Goal: Information Seeking & Learning: Check status

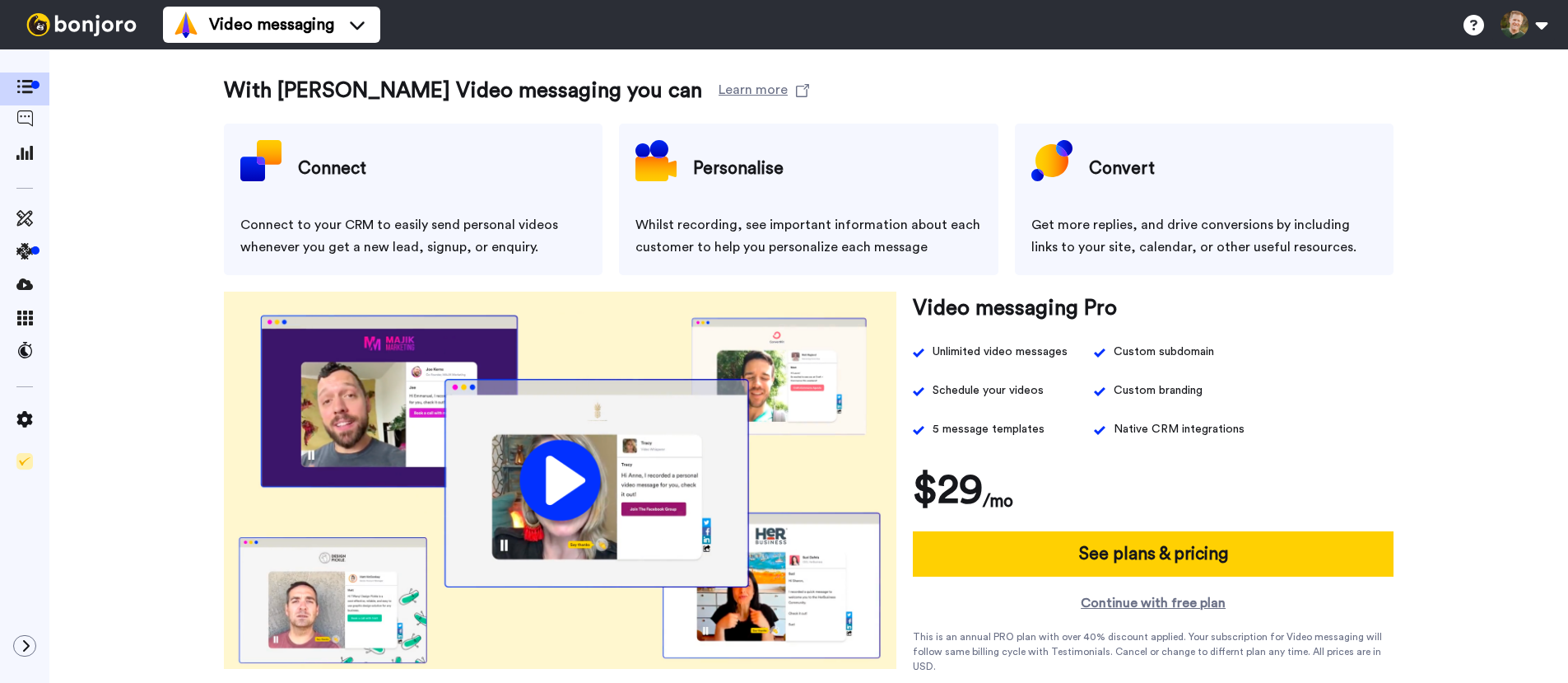
click at [17, 117] on icon at bounding box center [25, 118] width 17 height 17
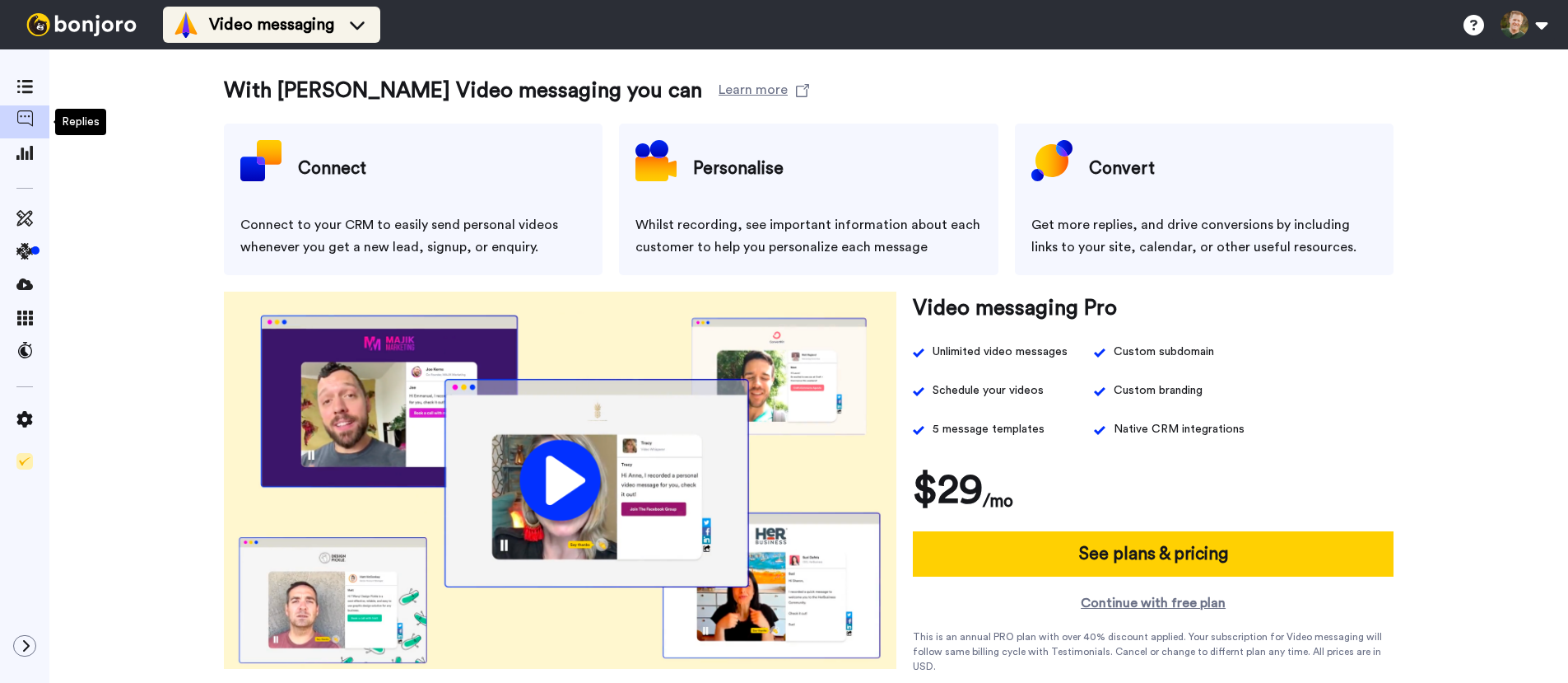
click at [256, 46] on ul "Video messaging" at bounding box center [271, 24] width 217 height 49
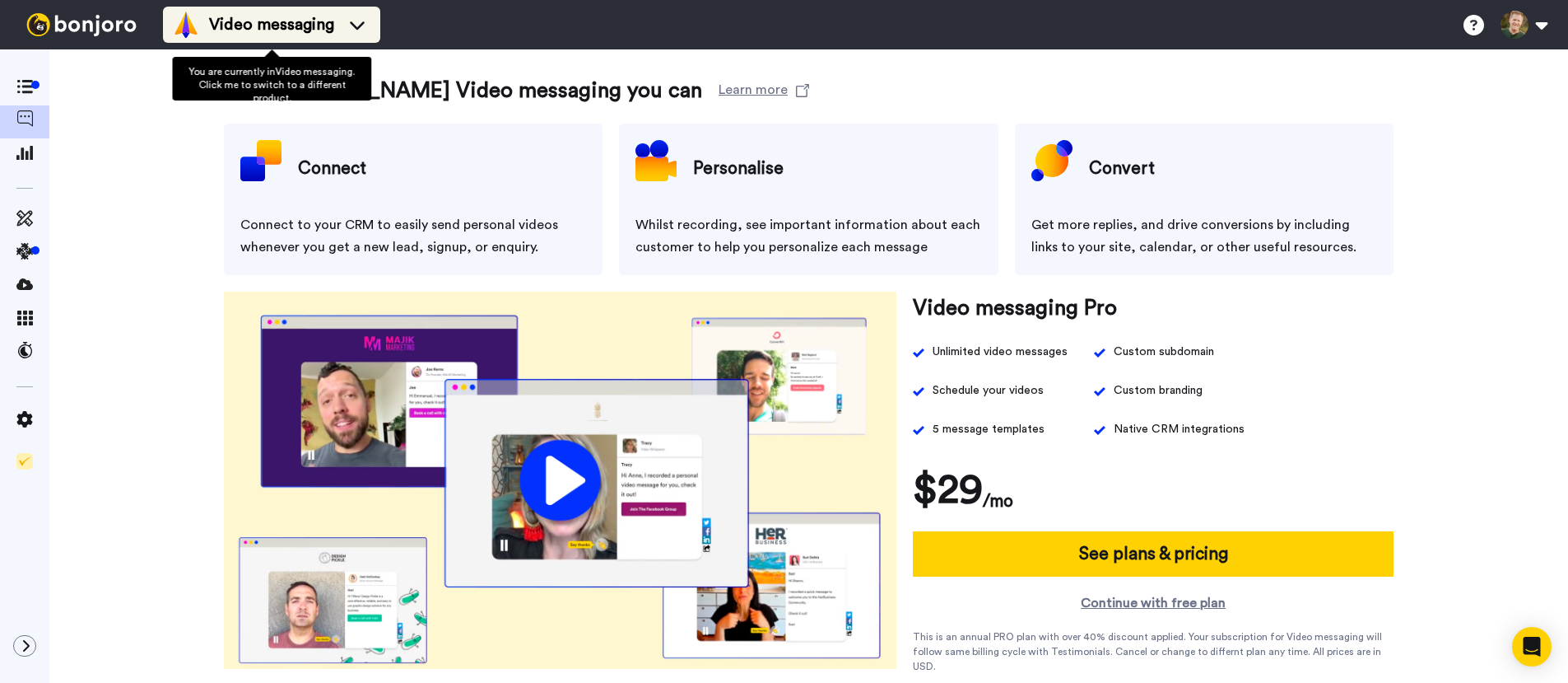
click at [267, 37] on div "Video messaging" at bounding box center [271, 25] width 197 height 27
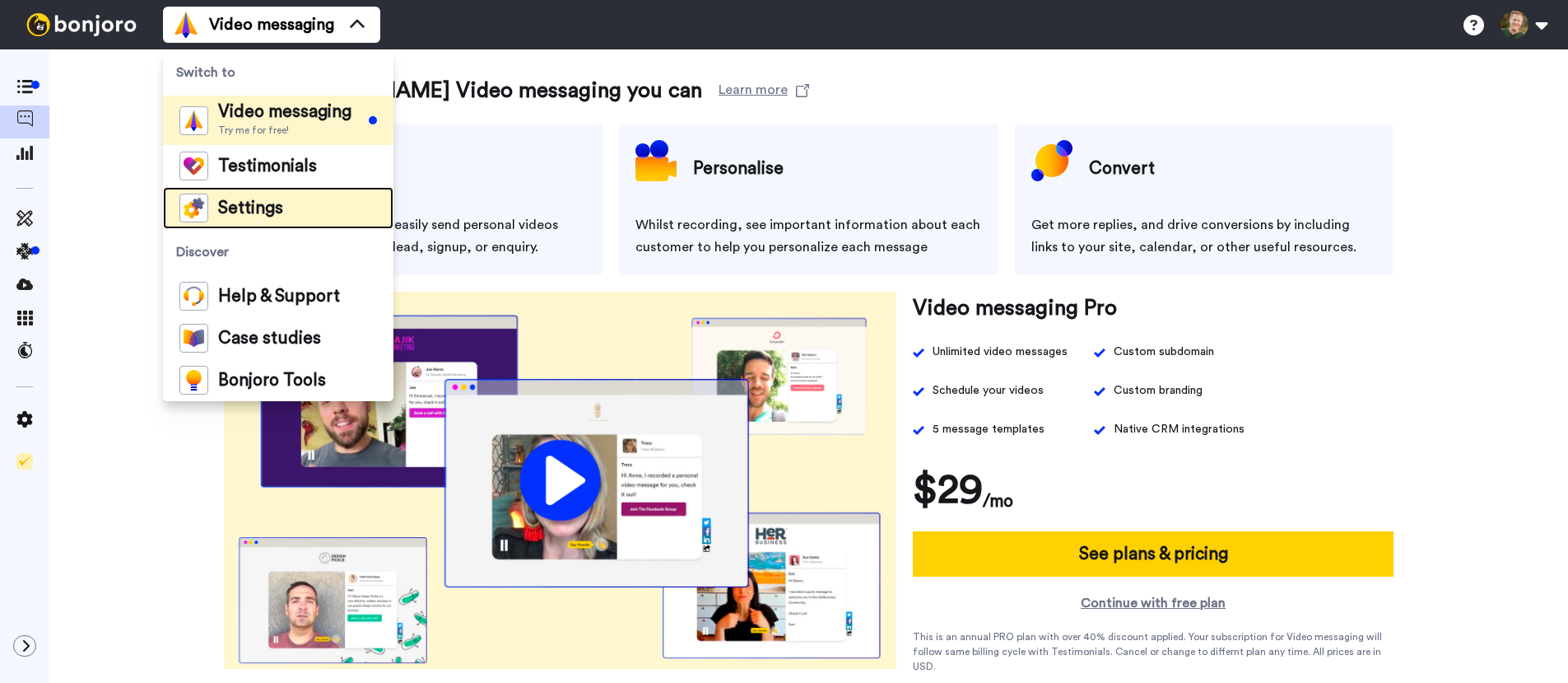
click at [251, 208] on span "Settings" at bounding box center [251, 208] width 65 height 17
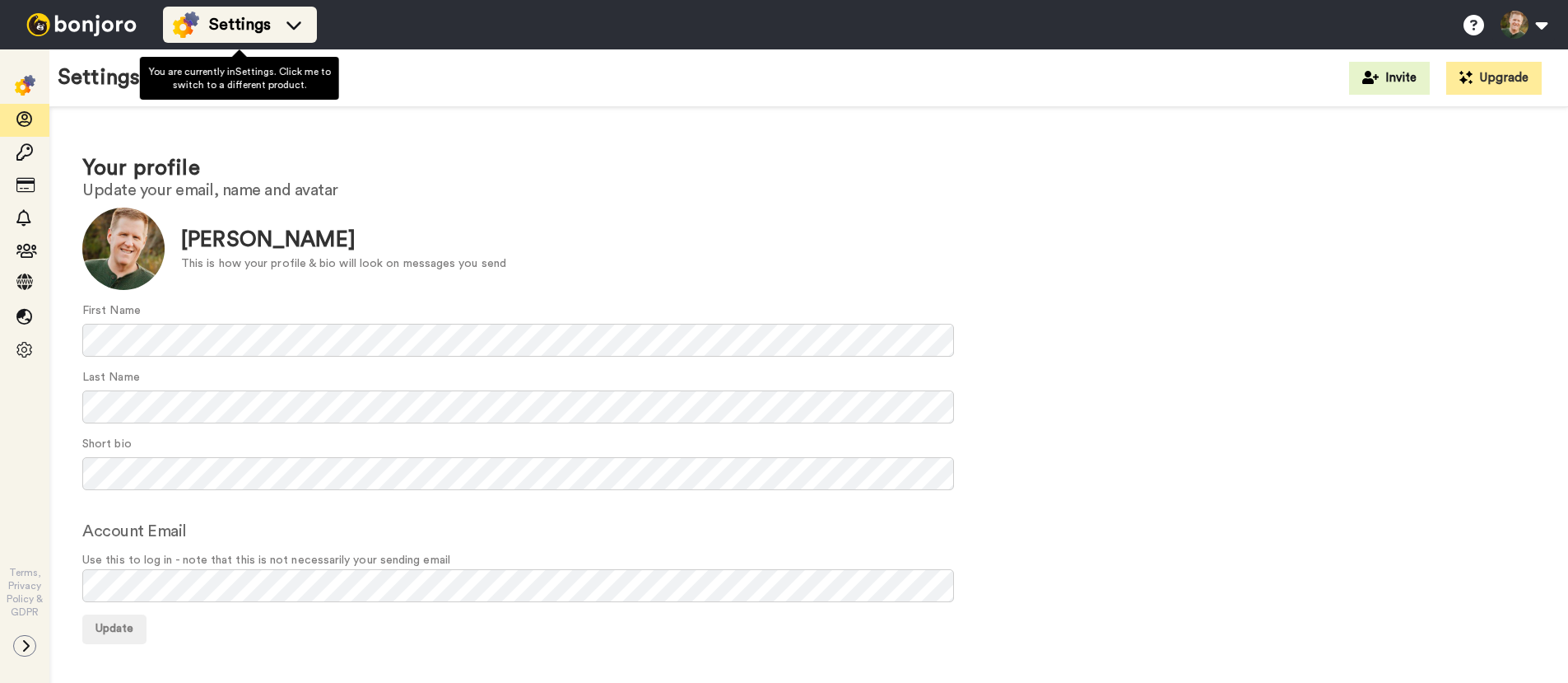
click at [253, 20] on span "Settings" at bounding box center [240, 25] width 62 height 23
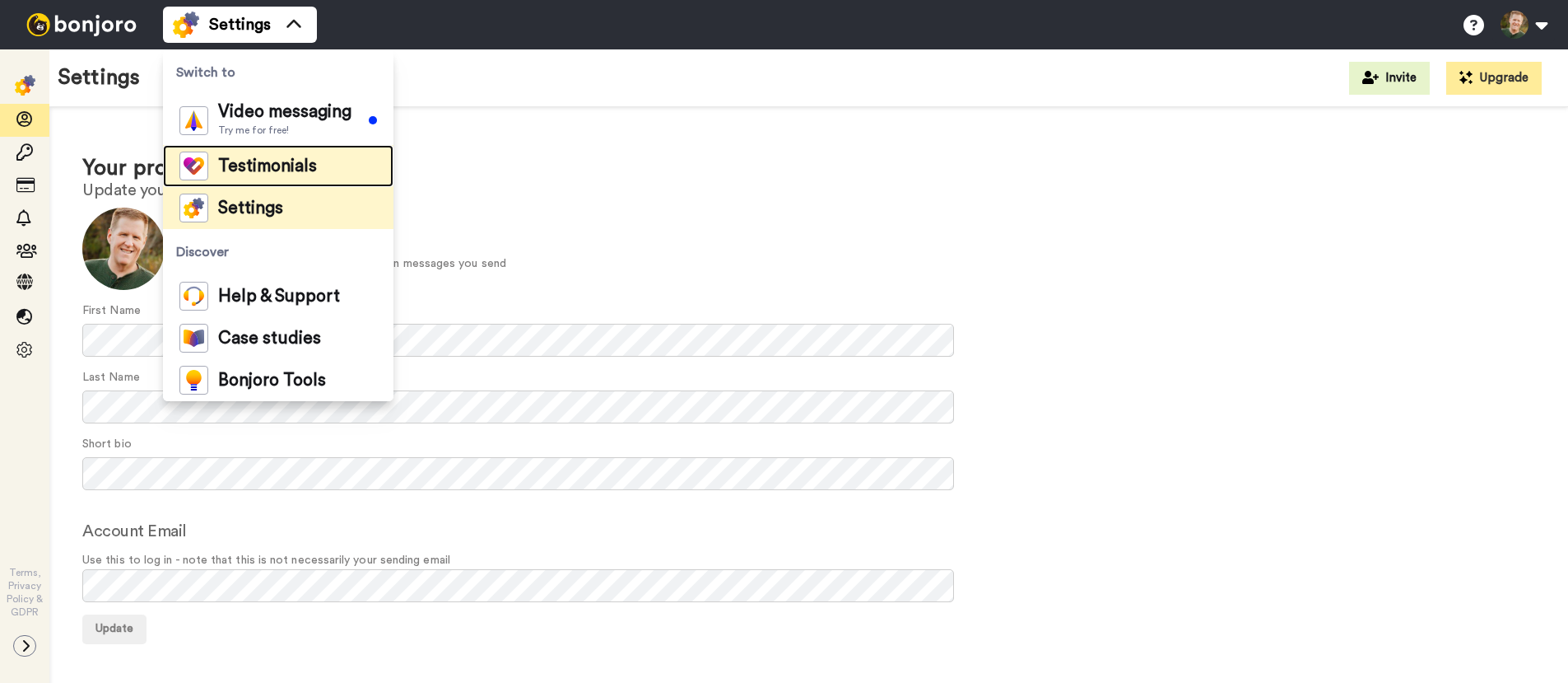
click at [267, 162] on span "Testimonials" at bounding box center [267, 167] width 99 height 17
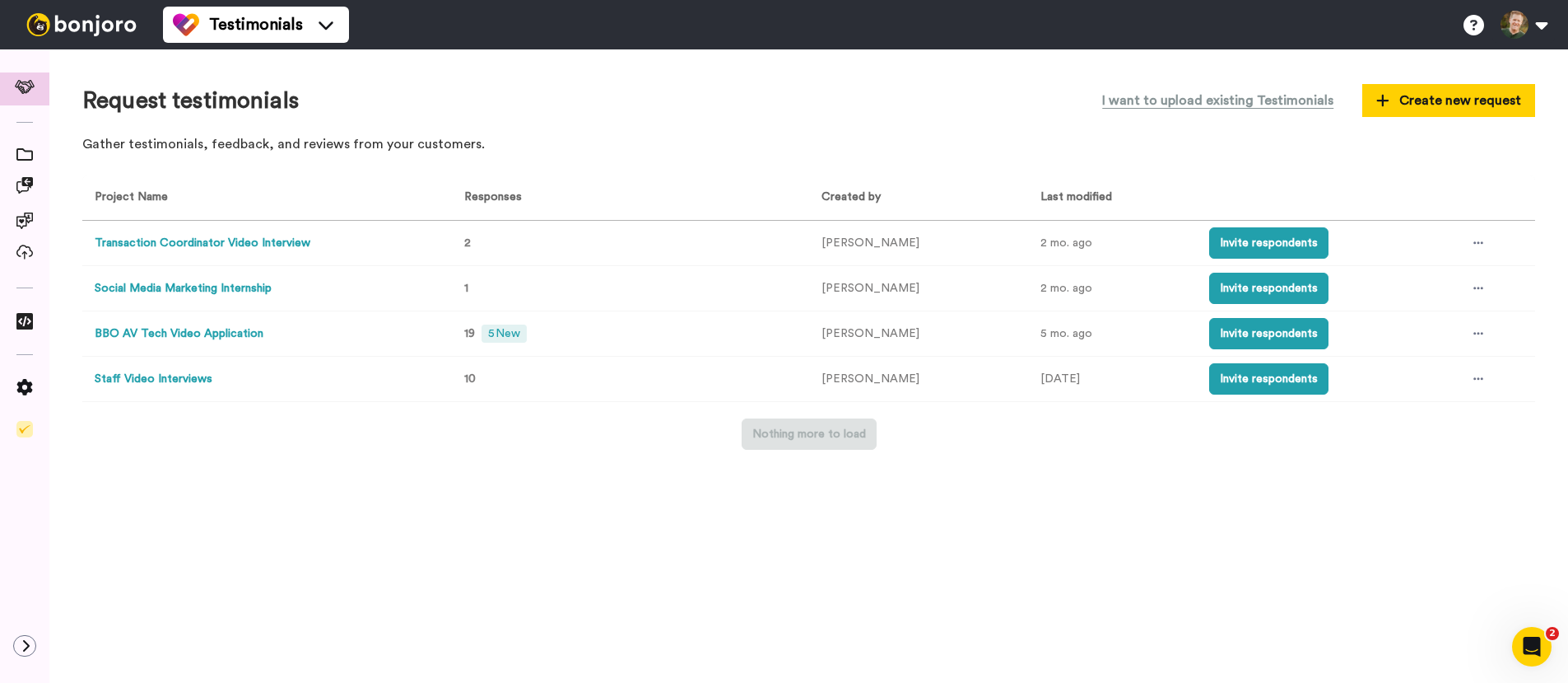
click at [329, 507] on div "Request testimonials I want to upload existing Testimonials Create new request …" at bounding box center [809, 366] width 1519 height 633
click at [189, 332] on button "BBO AV Tech Video Application" at bounding box center [179, 334] width 169 height 17
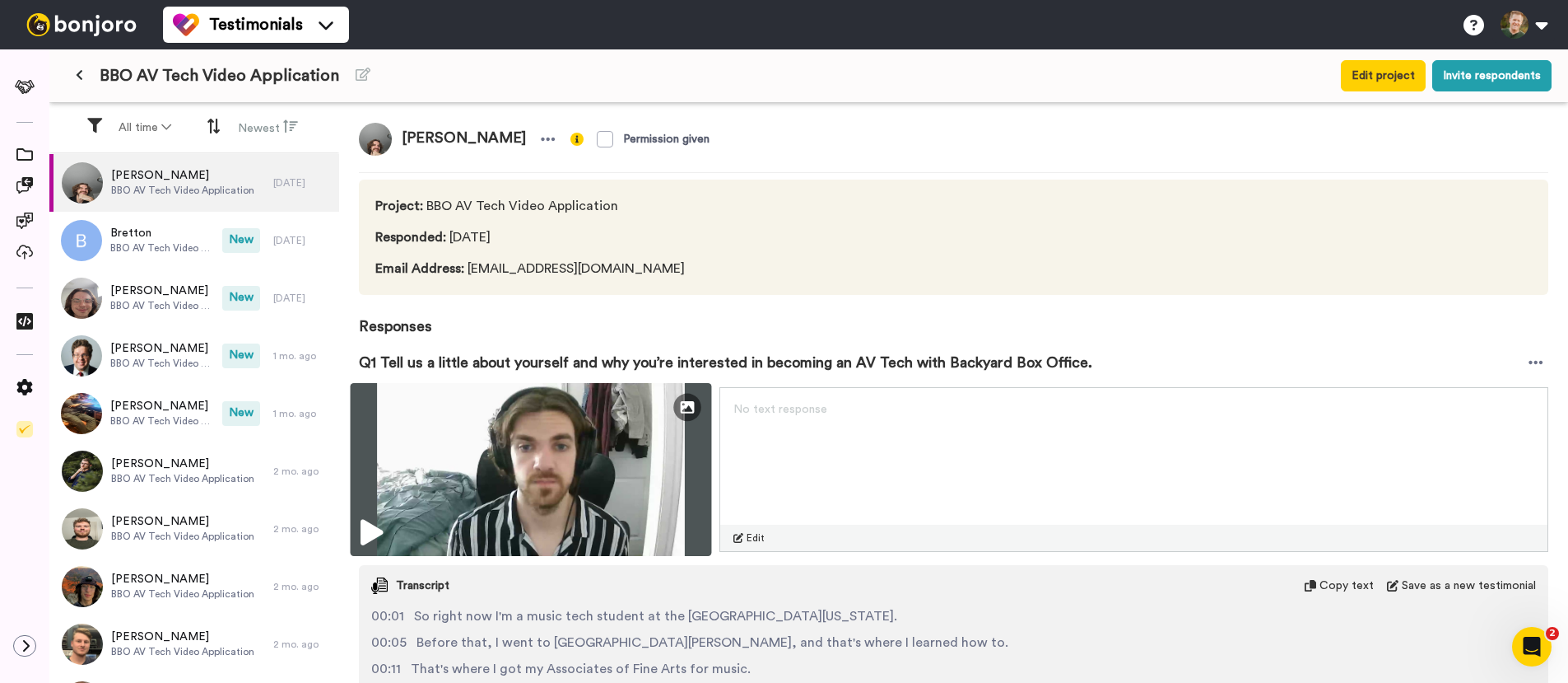
click at [380, 521] on icon at bounding box center [371, 533] width 22 height 27
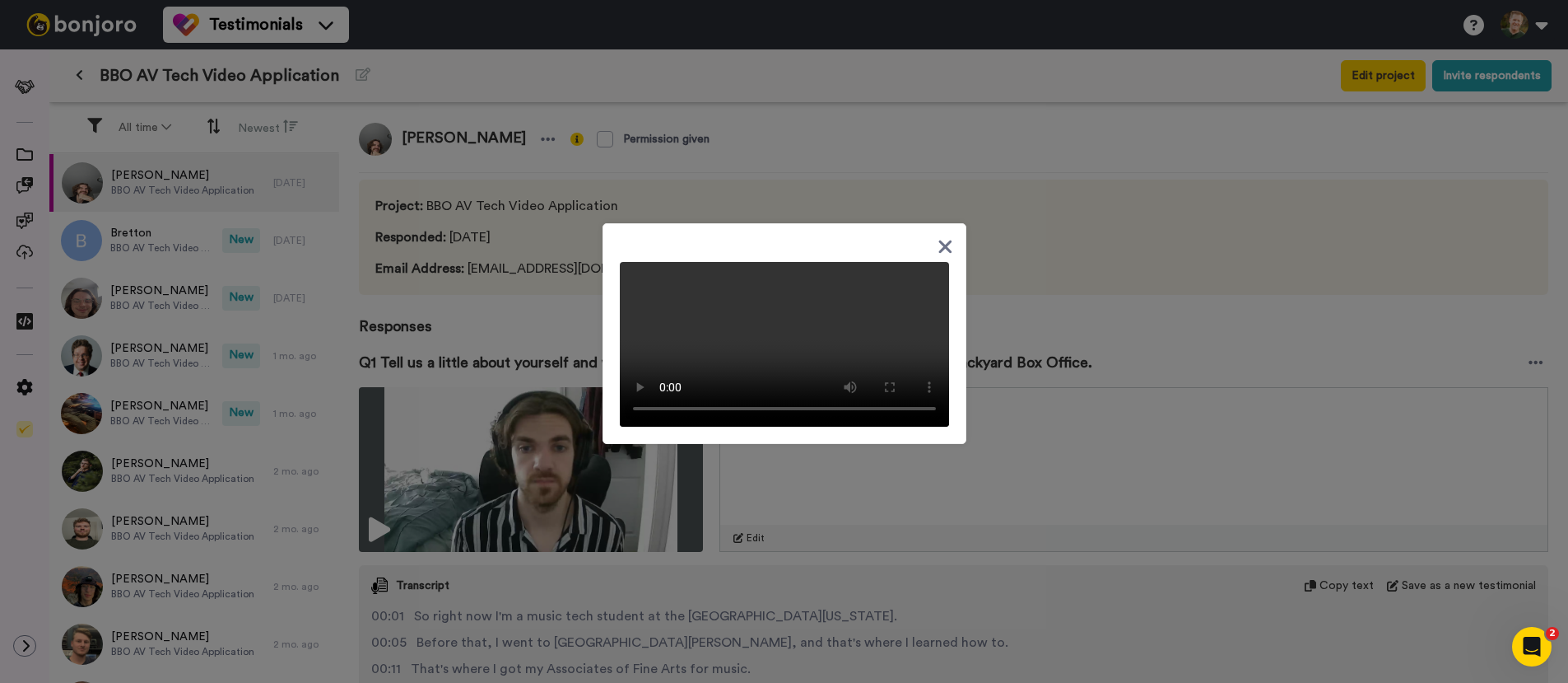
click at [941, 237] on icon at bounding box center [945, 247] width 16 height 21
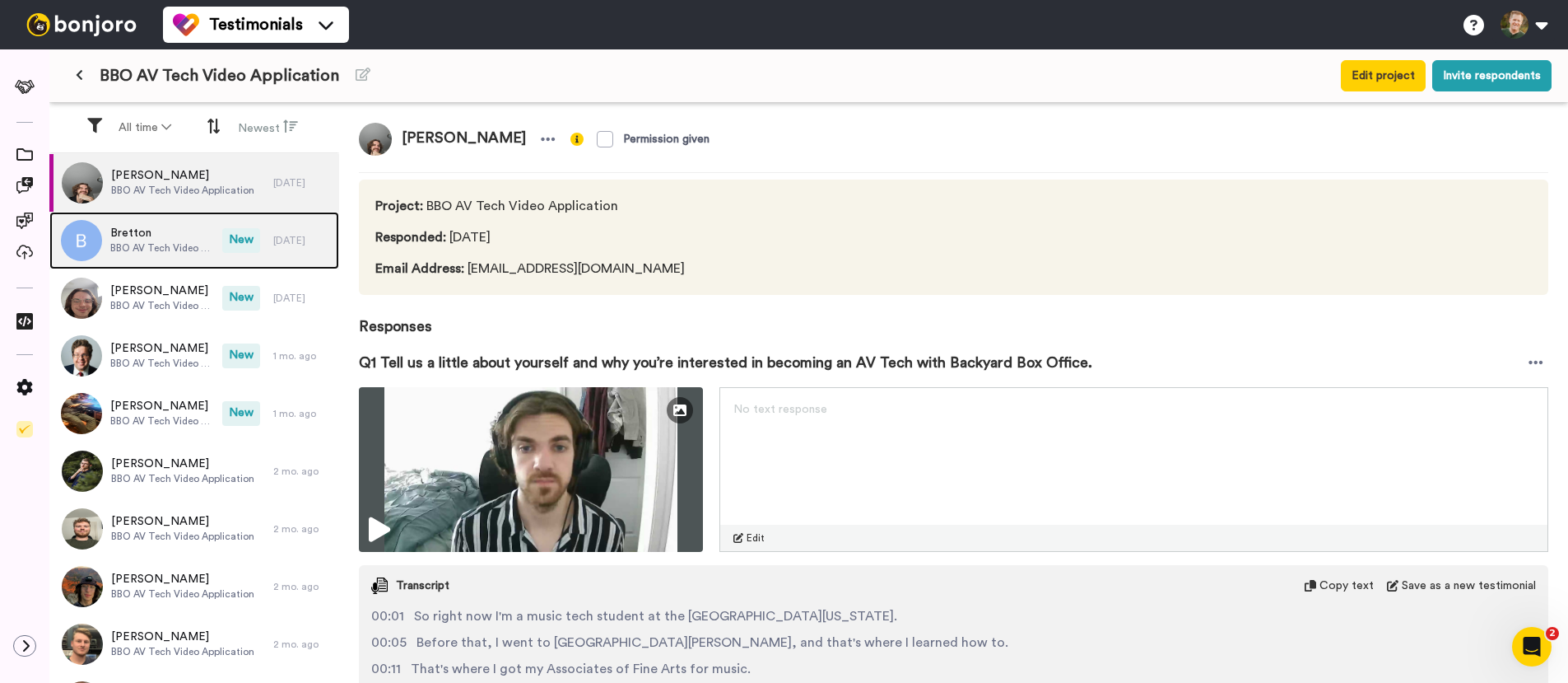
click at [175, 232] on span "Bretton" at bounding box center [162, 233] width 104 height 17
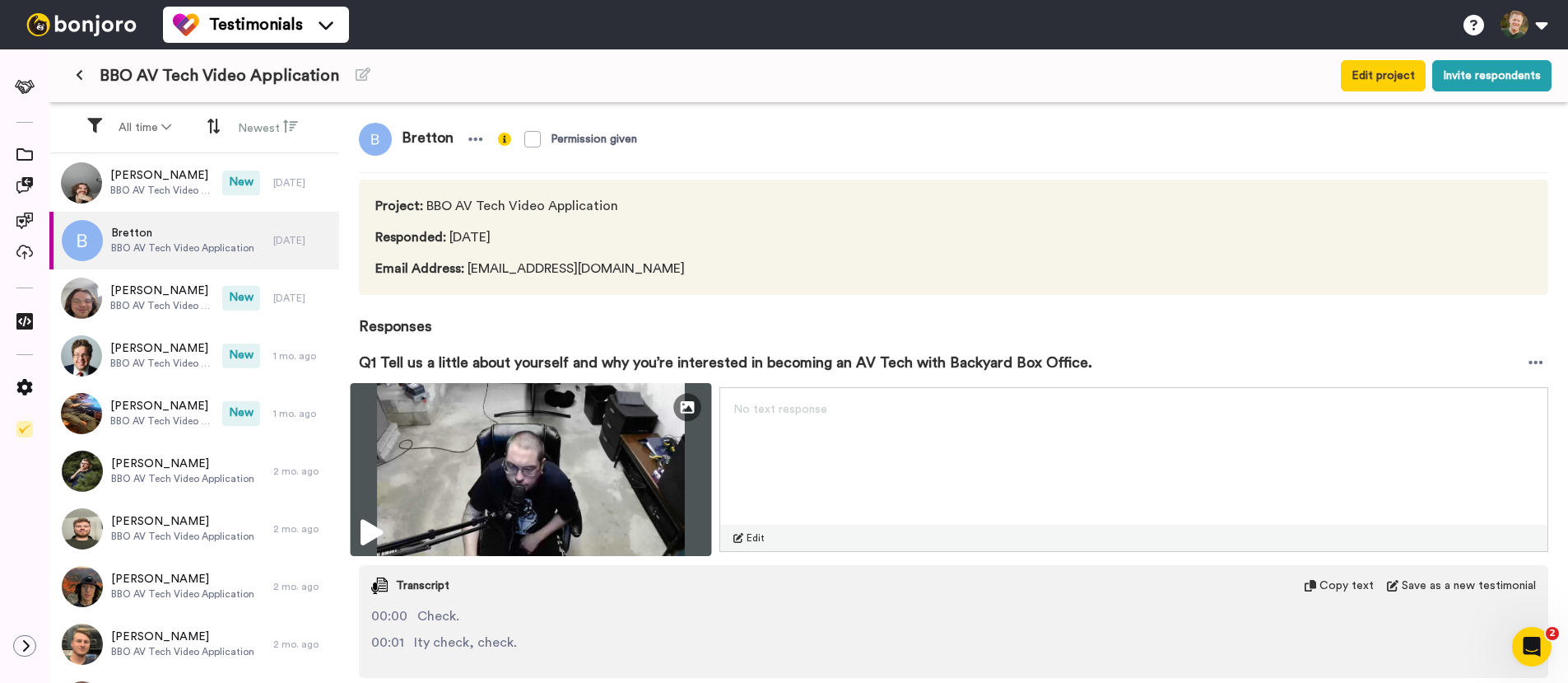
click at [382, 524] on icon at bounding box center [371, 533] width 22 height 27
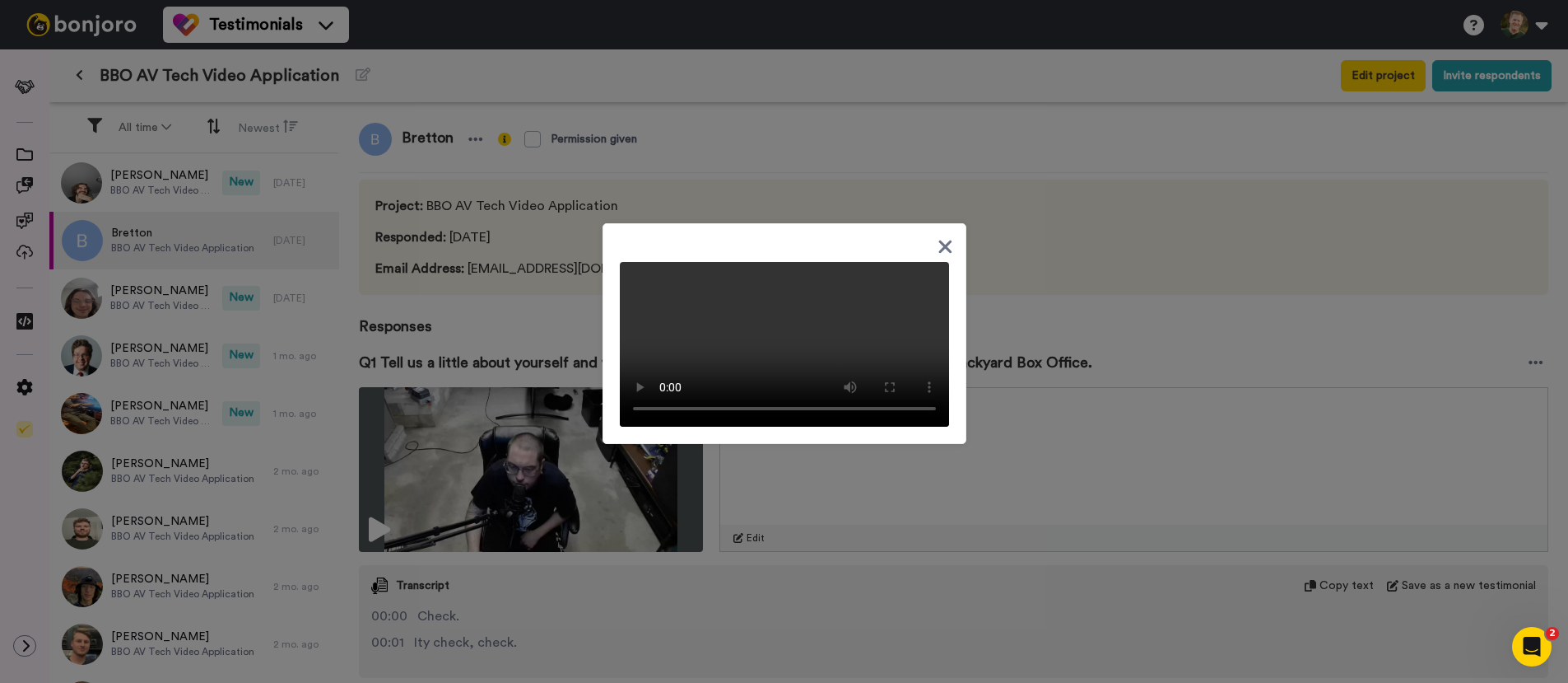
click at [943, 237] on icon at bounding box center [945, 247] width 16 height 21
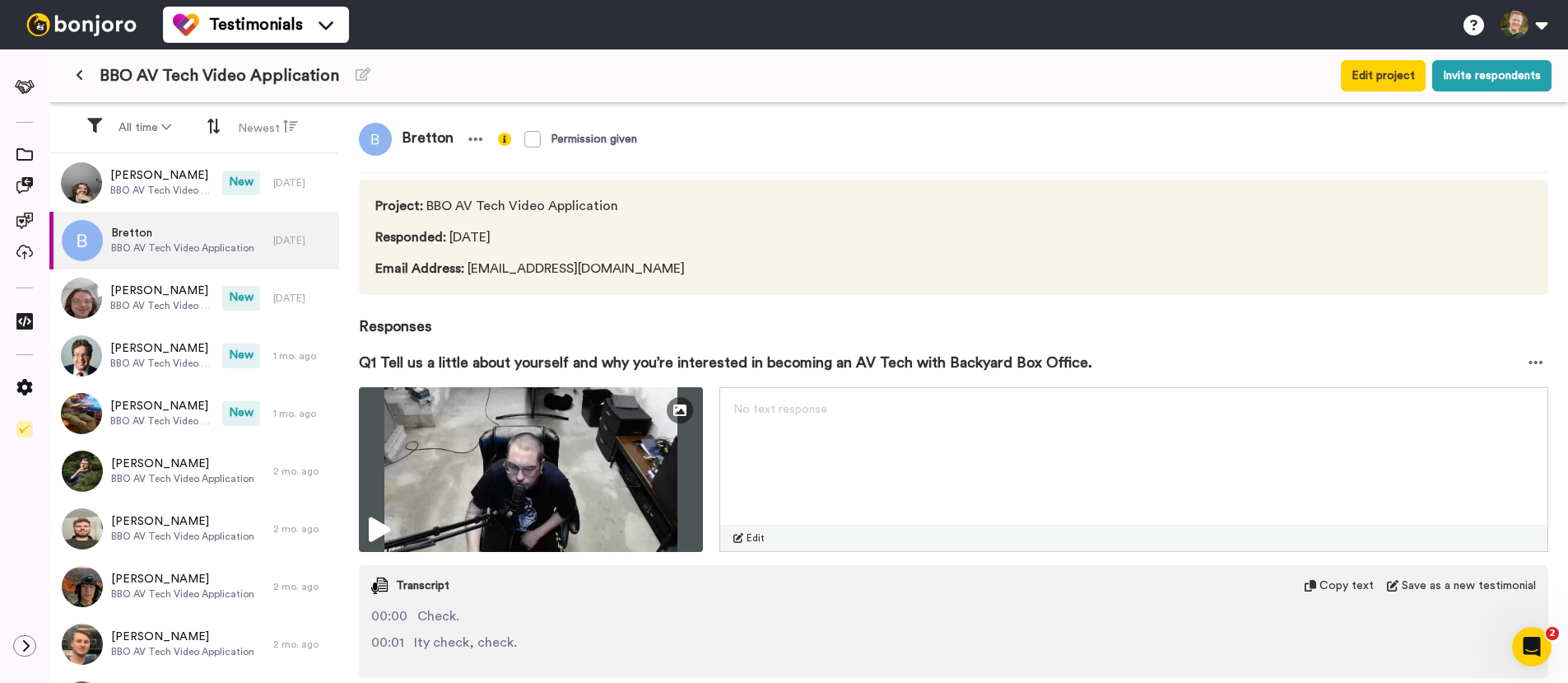
scroll to position [92, 0]
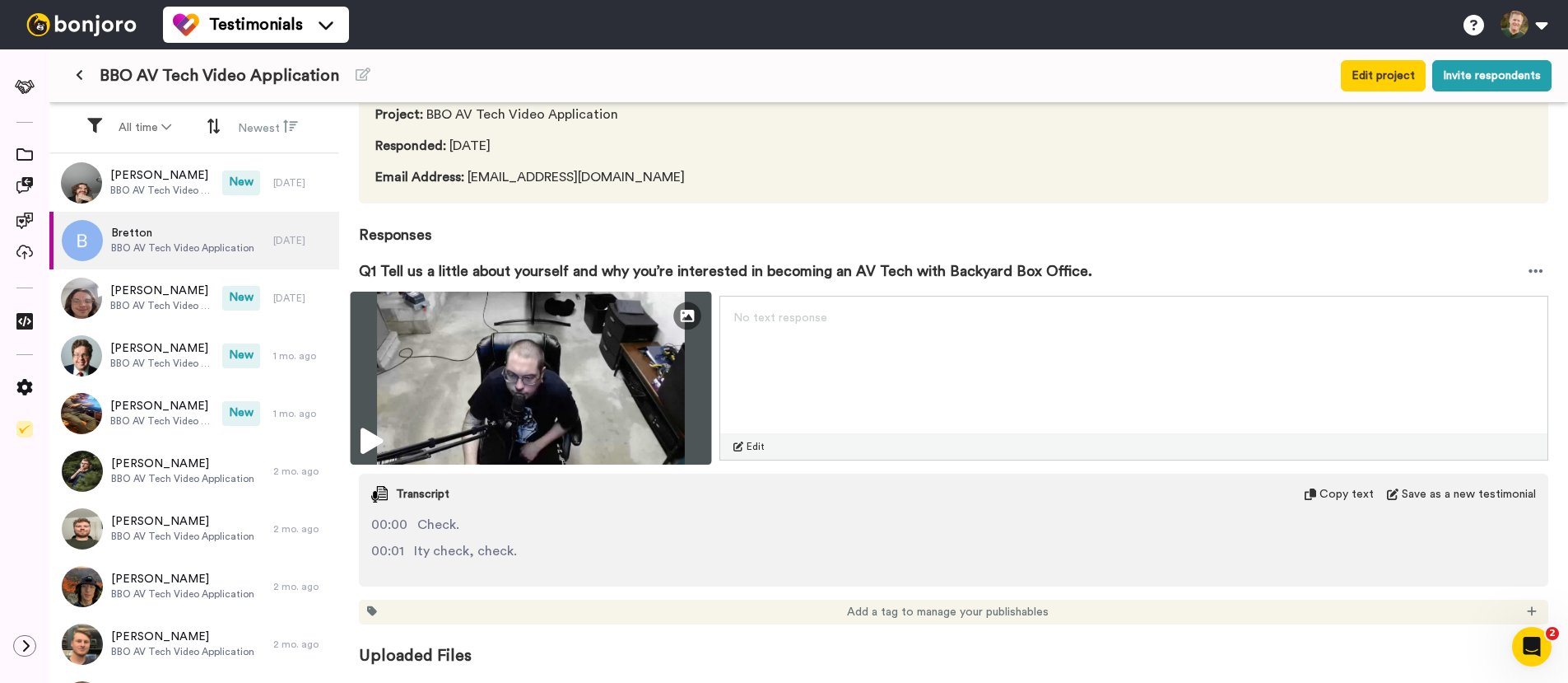
click at [385, 435] on img at bounding box center [531, 378] width 361 height 173
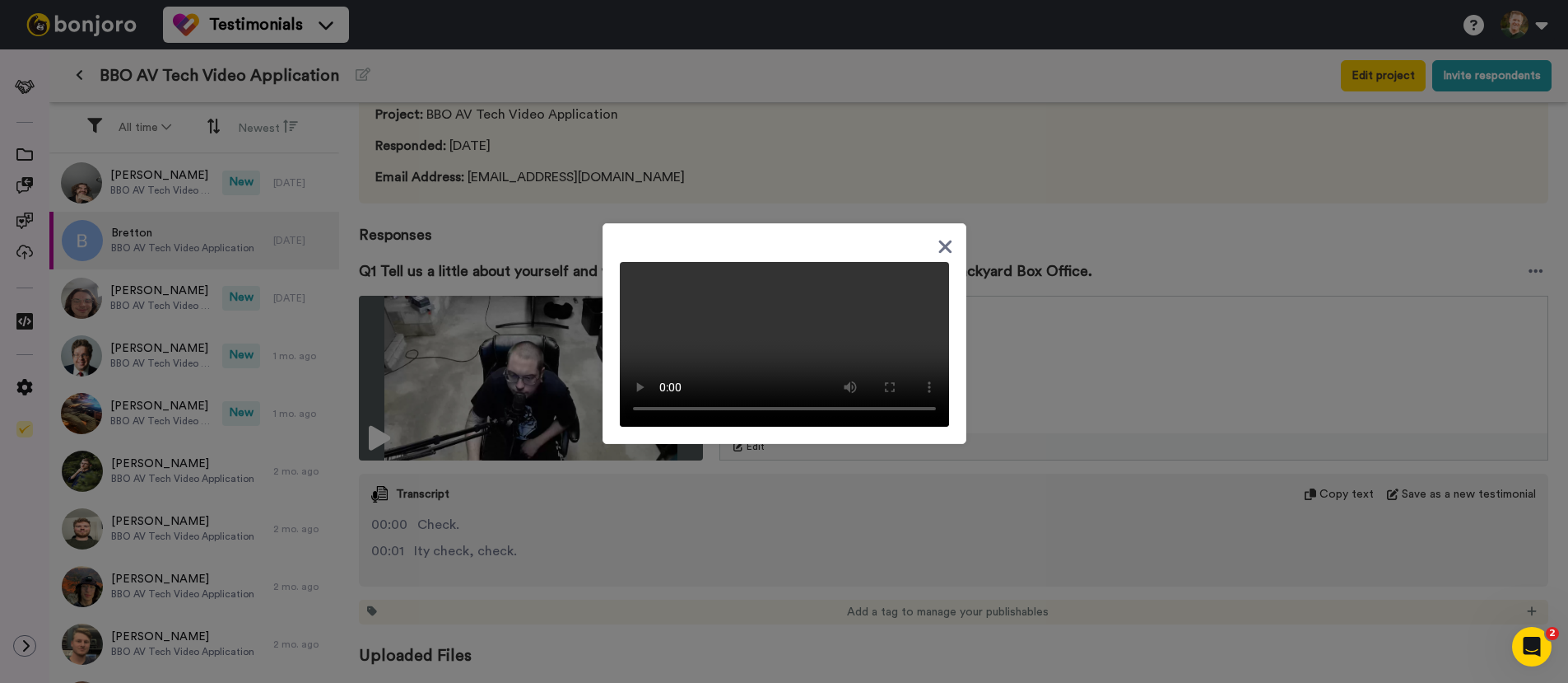
click at [944, 238] on icon at bounding box center [945, 247] width 16 height 21
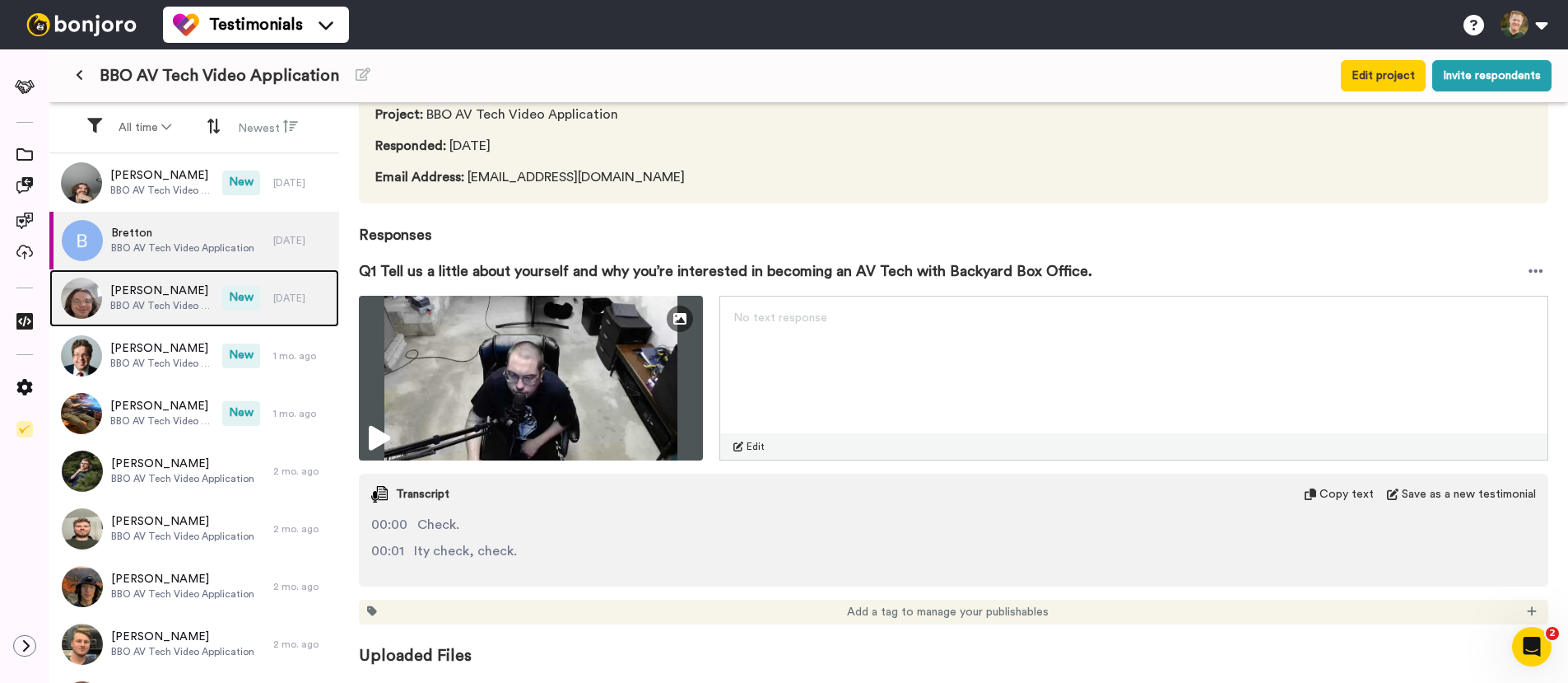
click at [138, 287] on span "William Tittle" at bounding box center [162, 291] width 104 height 17
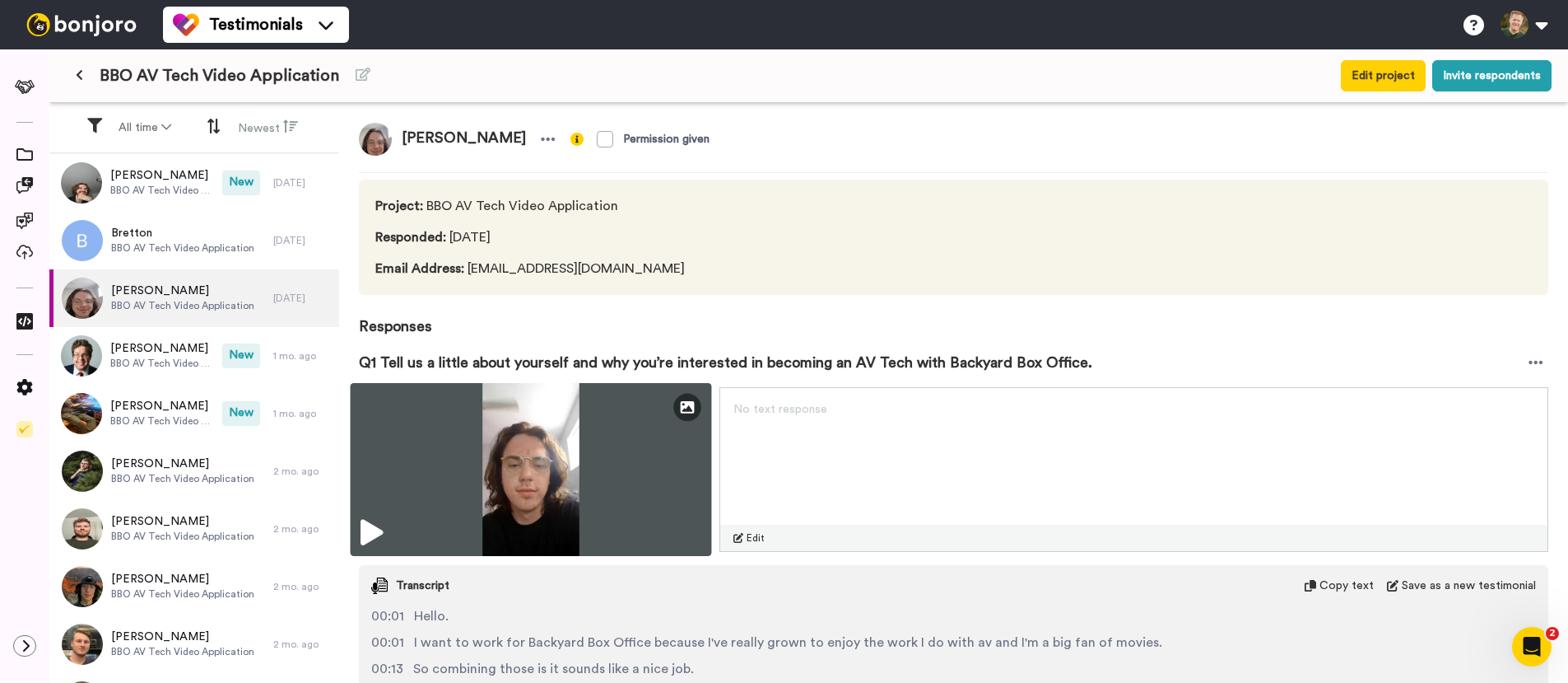
click at [356, 532] on img at bounding box center [531, 470] width 361 height 173
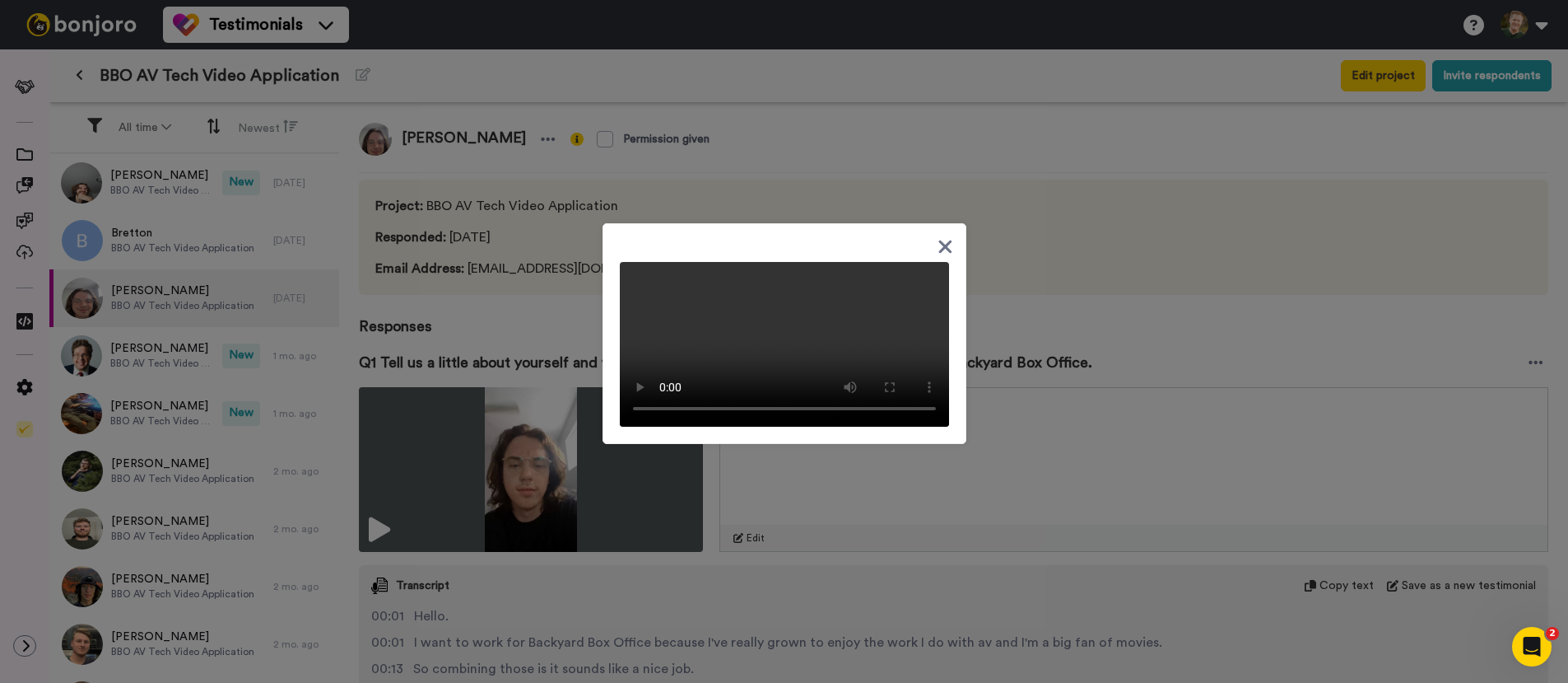
click at [938, 240] on icon at bounding box center [945, 247] width 13 height 13
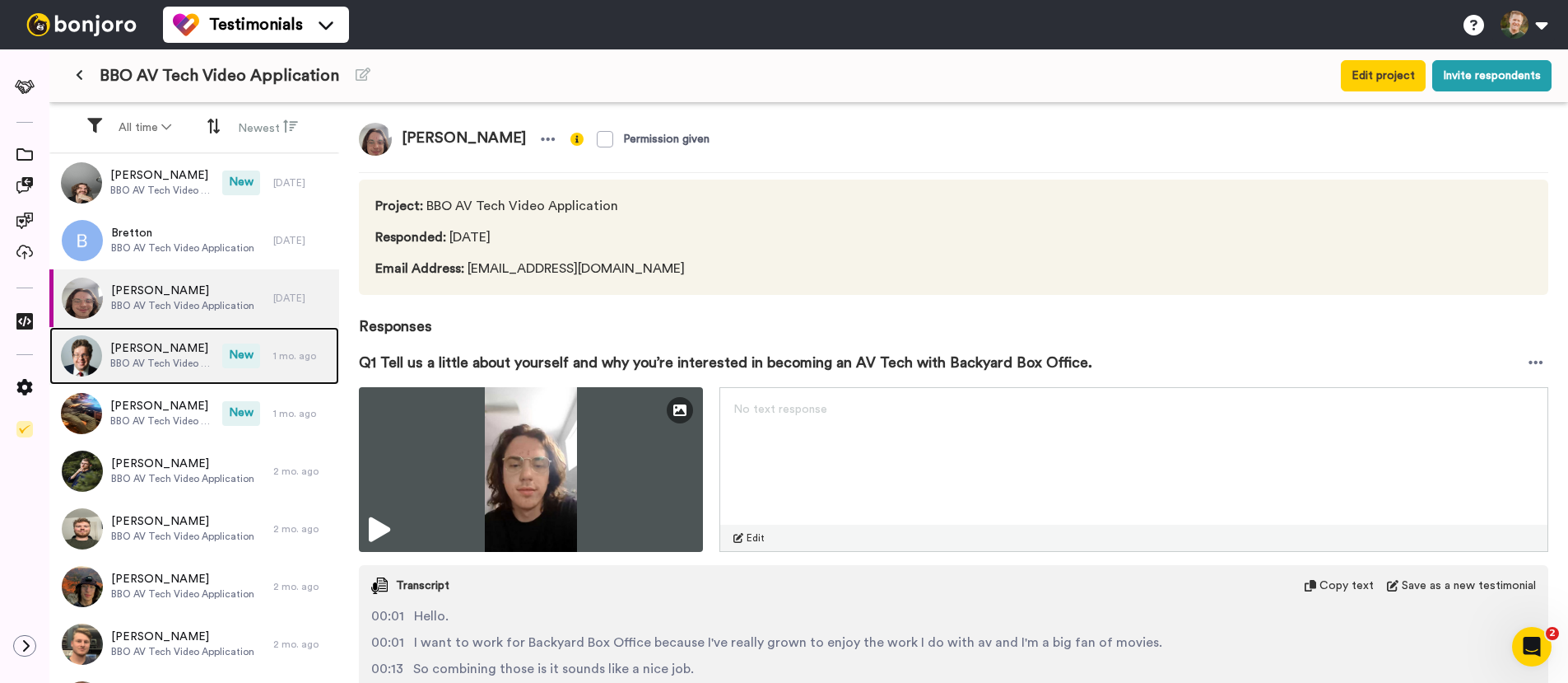
click at [125, 361] on span "BBO AV Tech Video Application" at bounding box center [162, 363] width 104 height 13
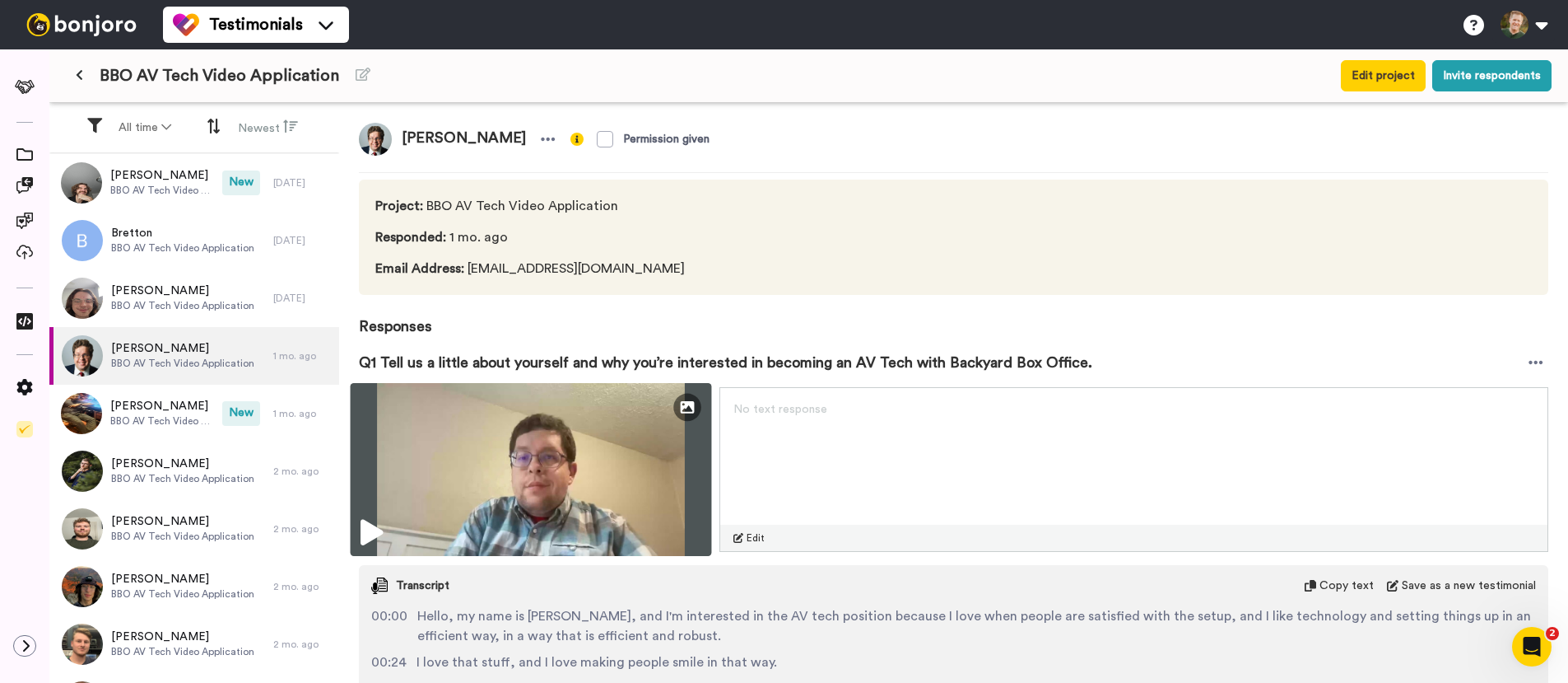
click at [367, 527] on icon at bounding box center [371, 533] width 22 height 27
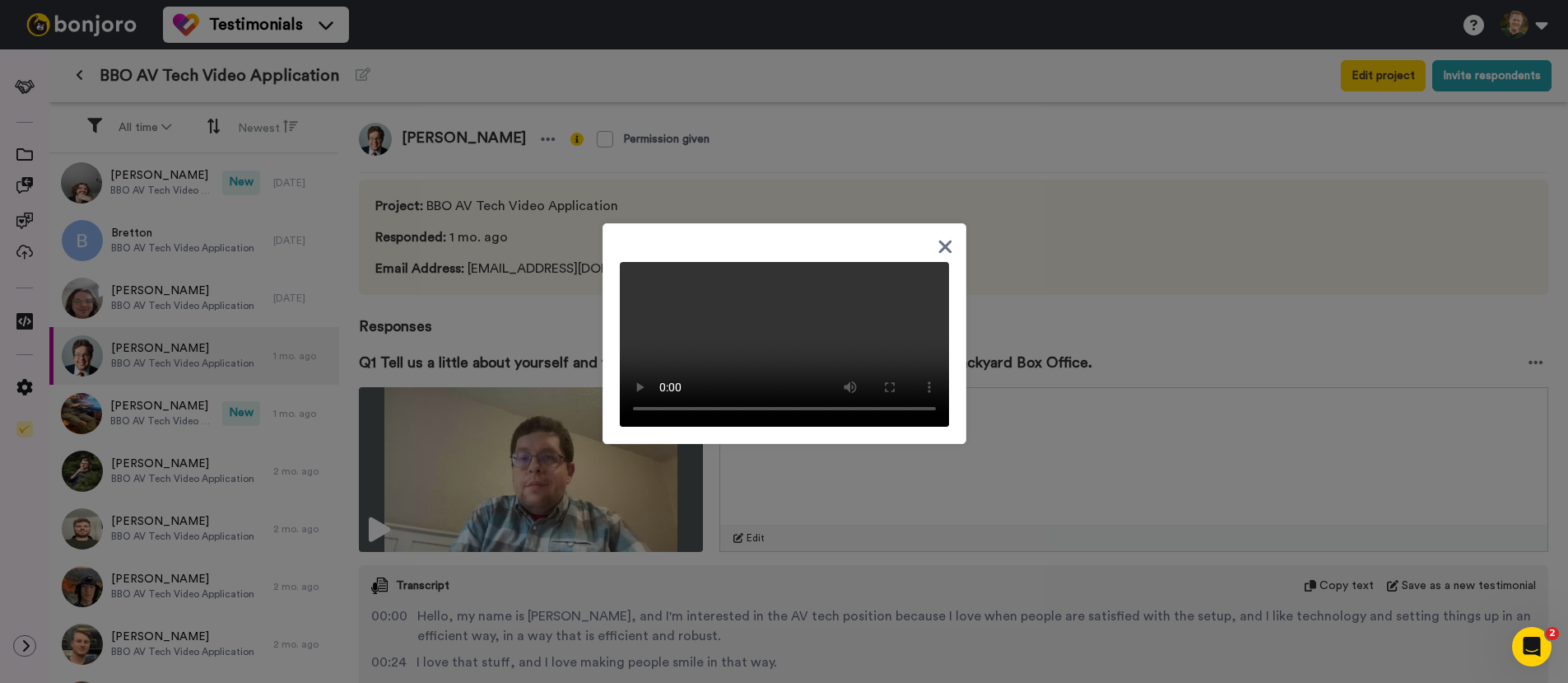
click at [938, 237] on icon at bounding box center [945, 247] width 16 height 21
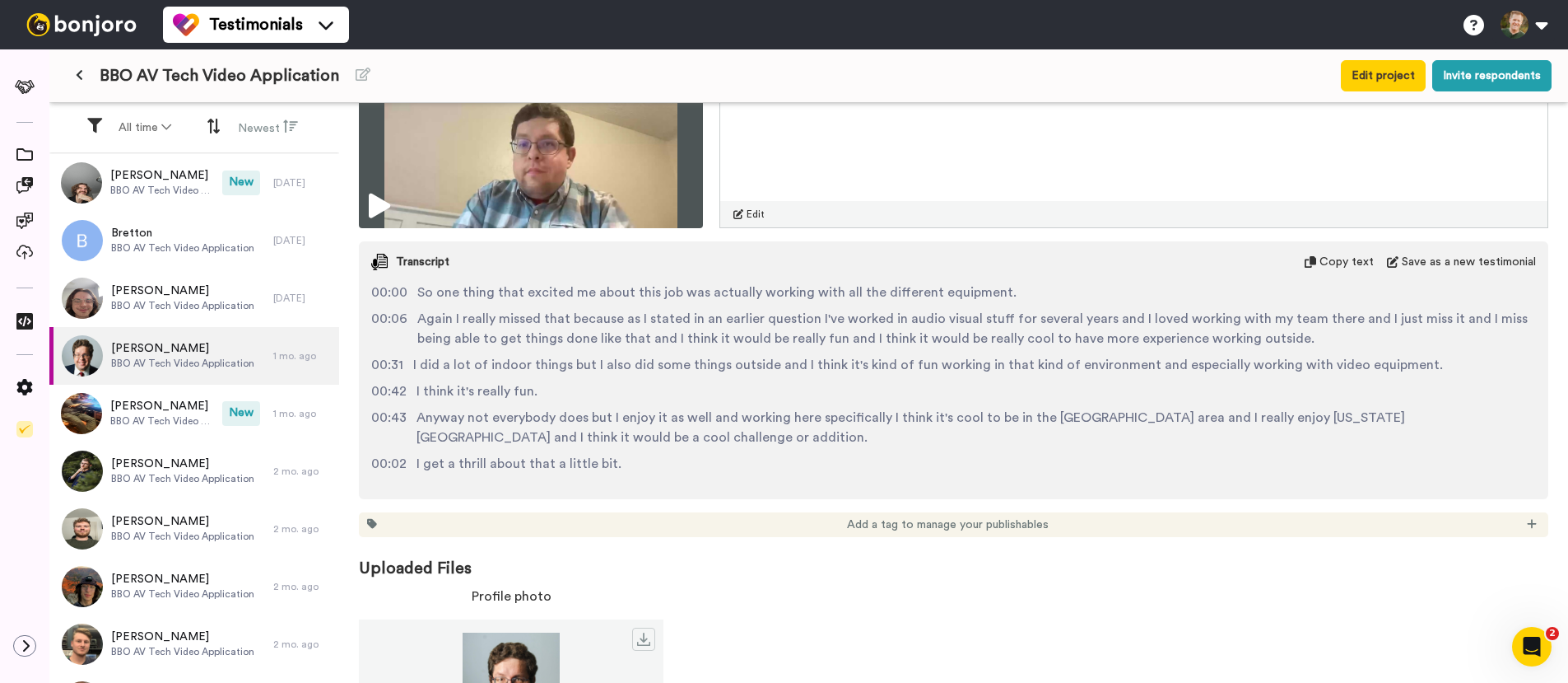
scroll to position [3204, 0]
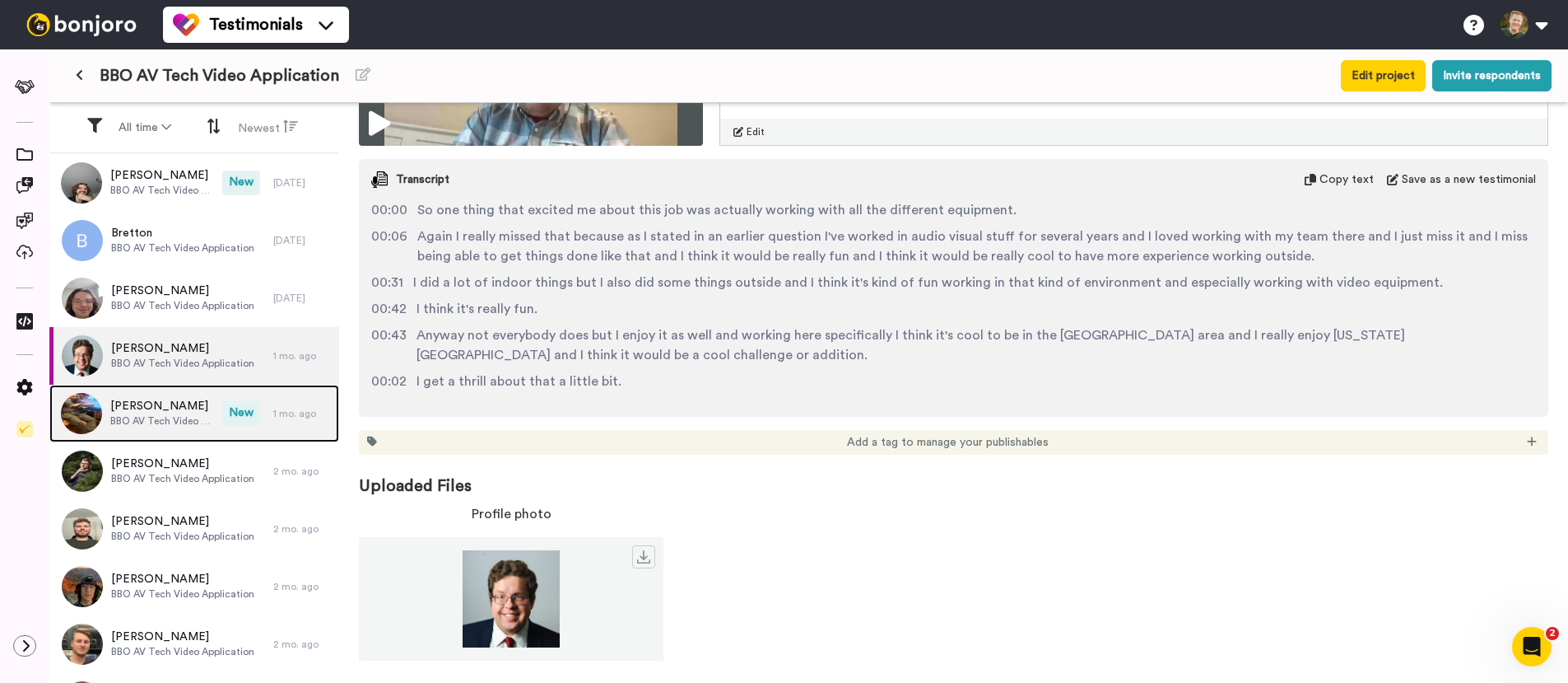
click at [121, 408] on span "Godfred Frimpong" at bounding box center [162, 406] width 104 height 17
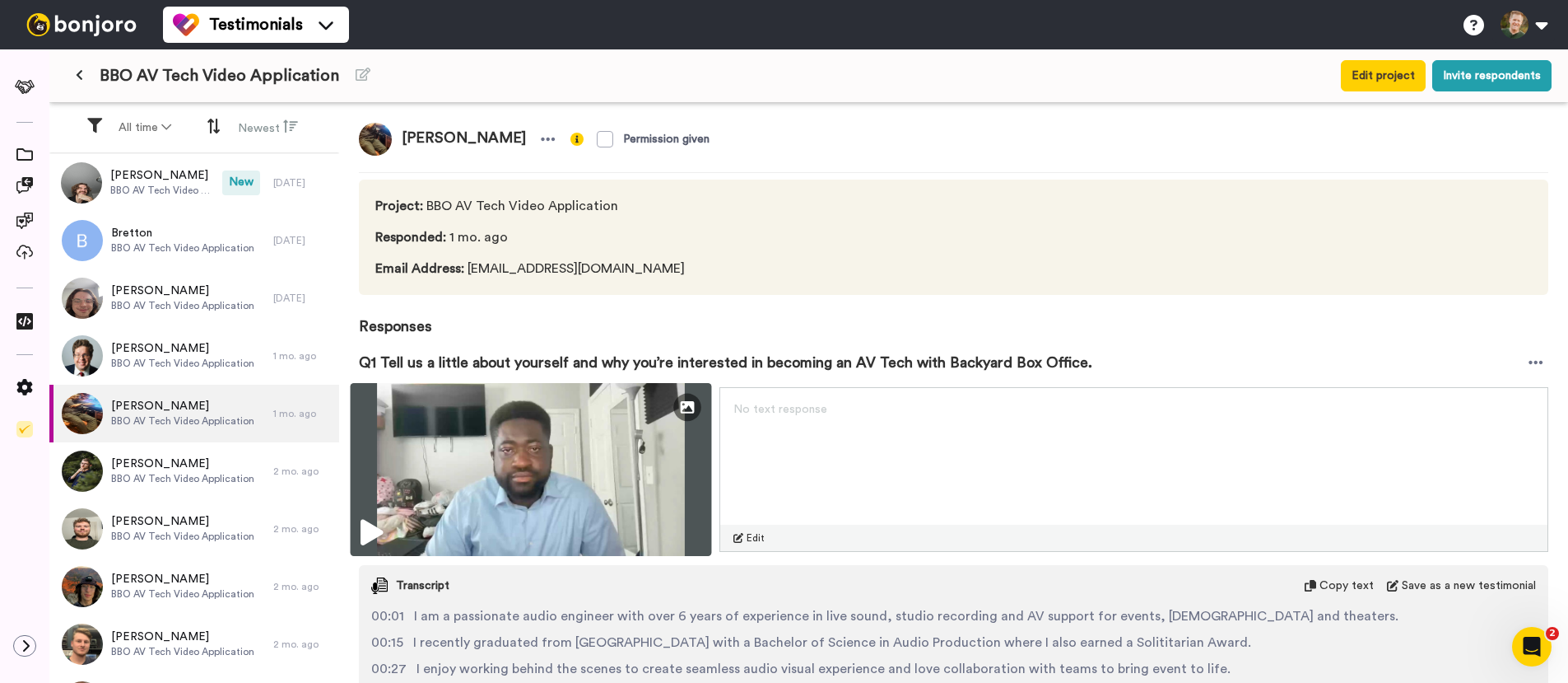
click at [379, 516] on img at bounding box center [531, 470] width 361 height 173
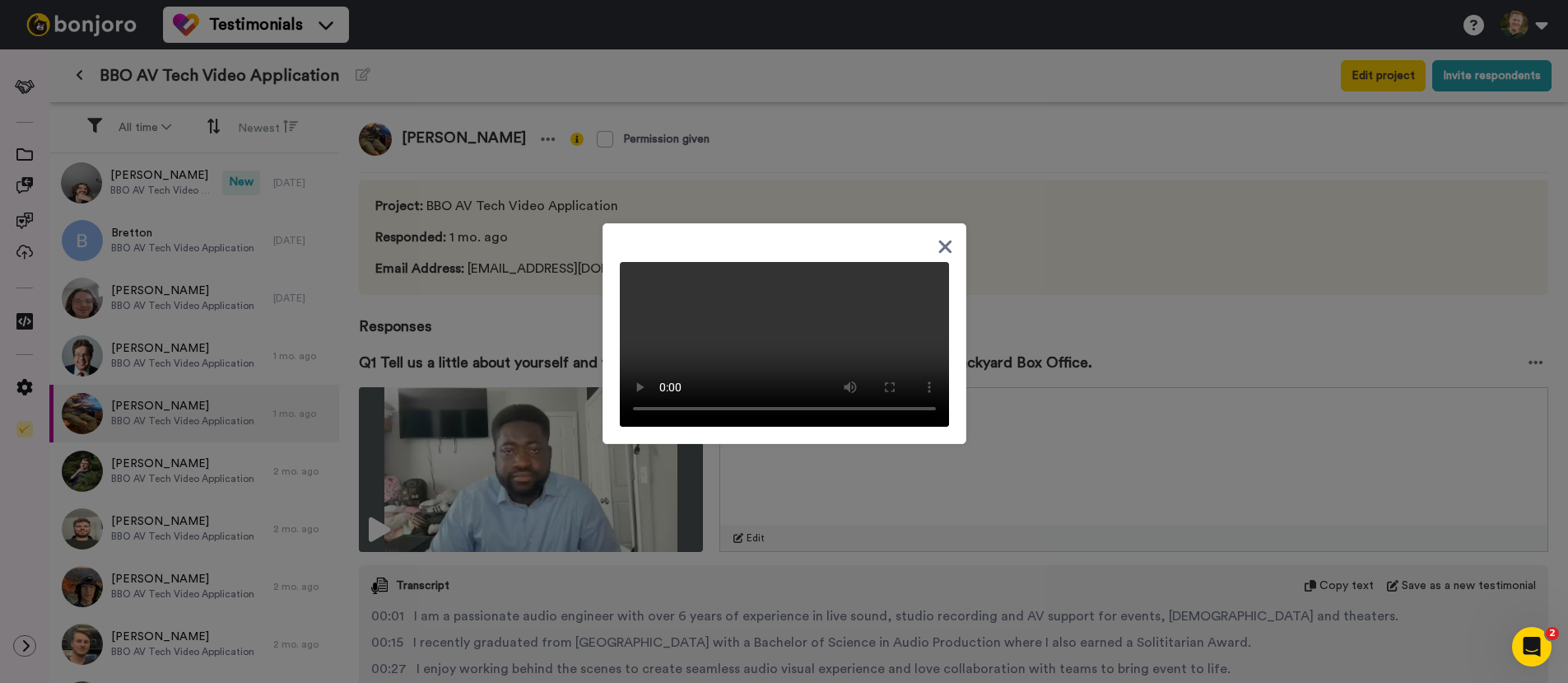
click at [939, 237] on icon at bounding box center [945, 247] width 16 height 21
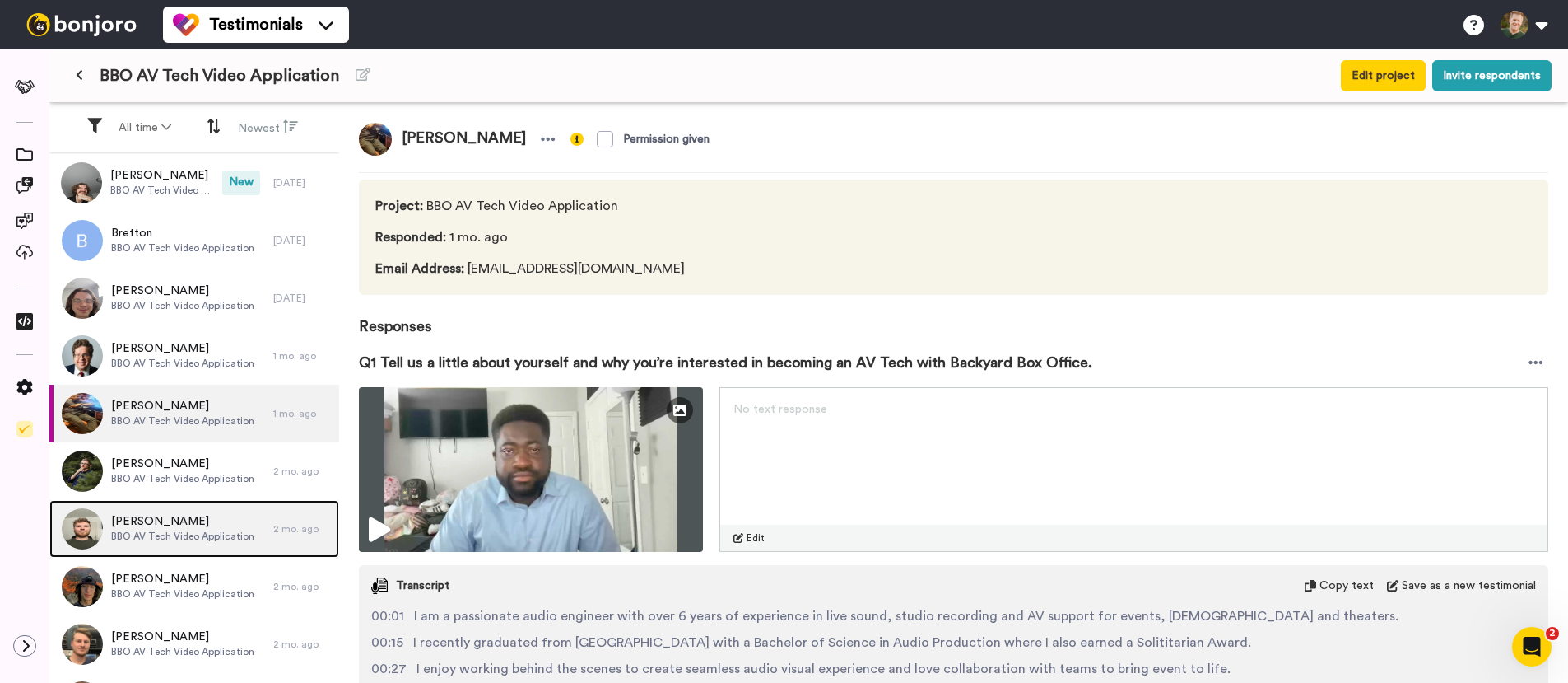
click at [193, 545] on div "Cole Hill BBO AV Tech Video Application" at bounding box center [161, 528] width 224 height 57
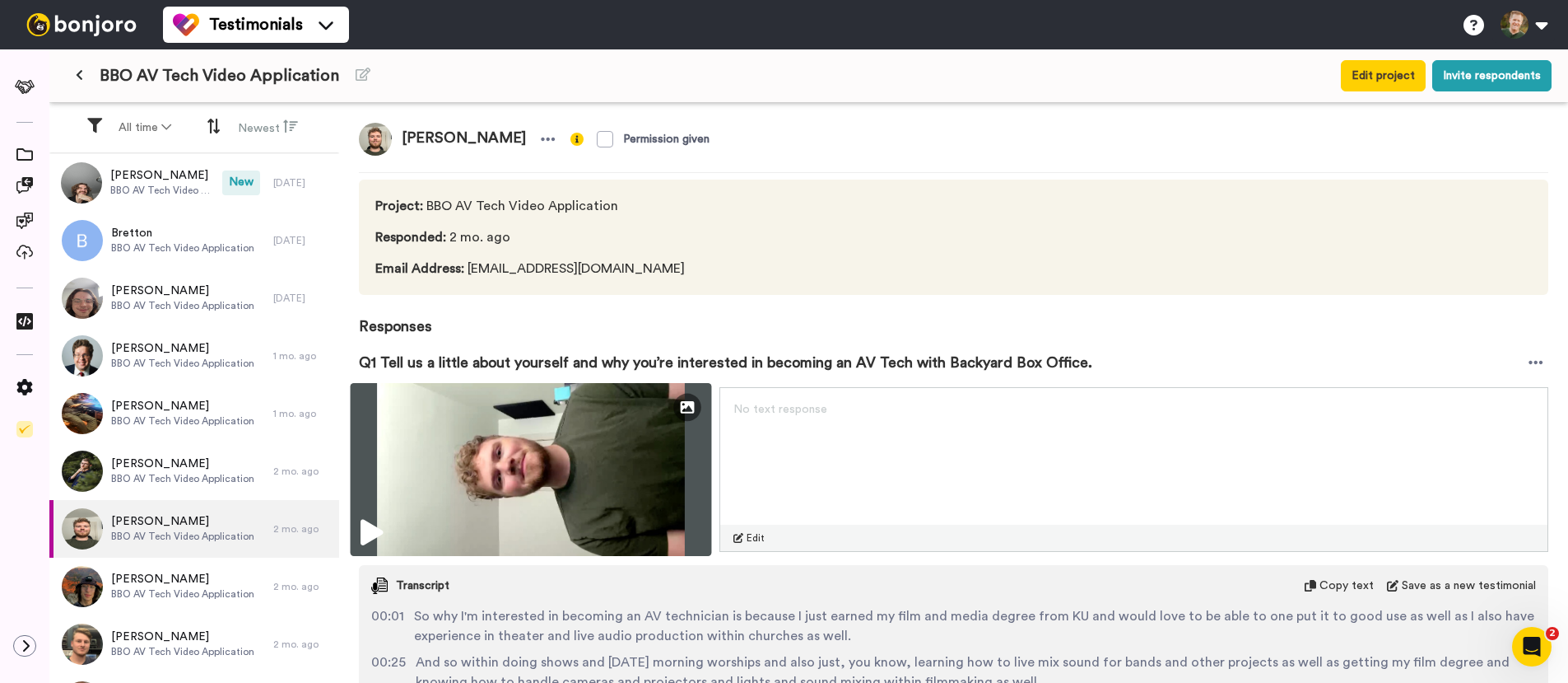
click at [377, 526] on icon at bounding box center [371, 533] width 22 height 27
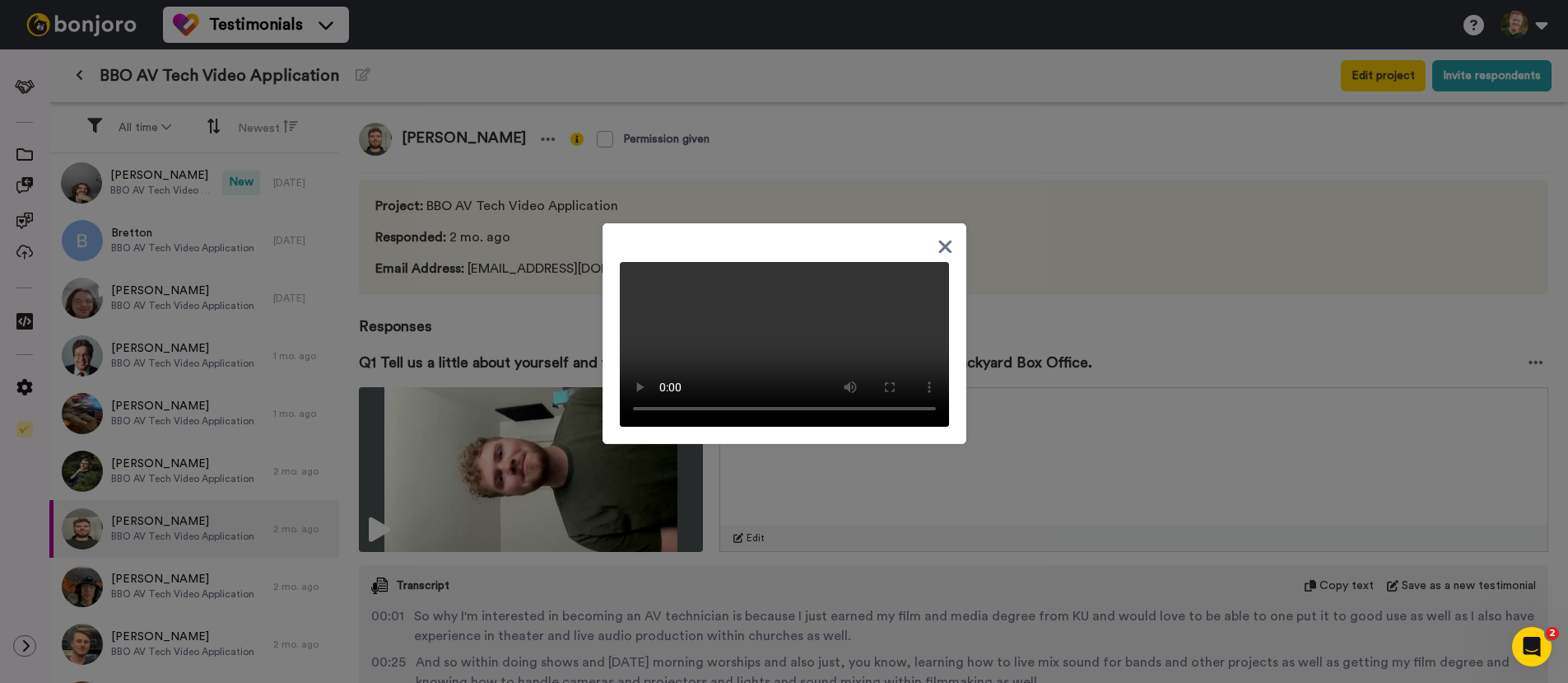
click at [938, 239] on icon at bounding box center [945, 247] width 16 height 21
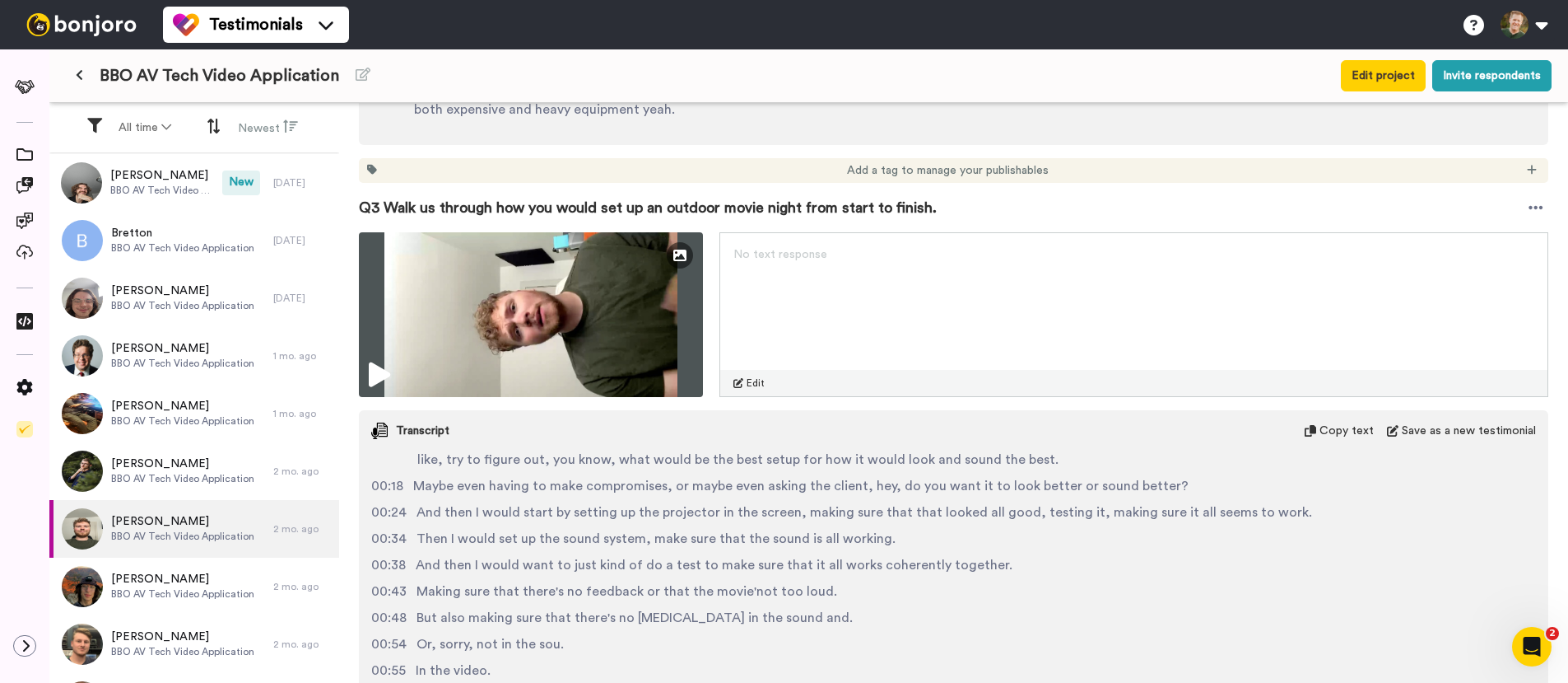
scroll to position [12, 0]
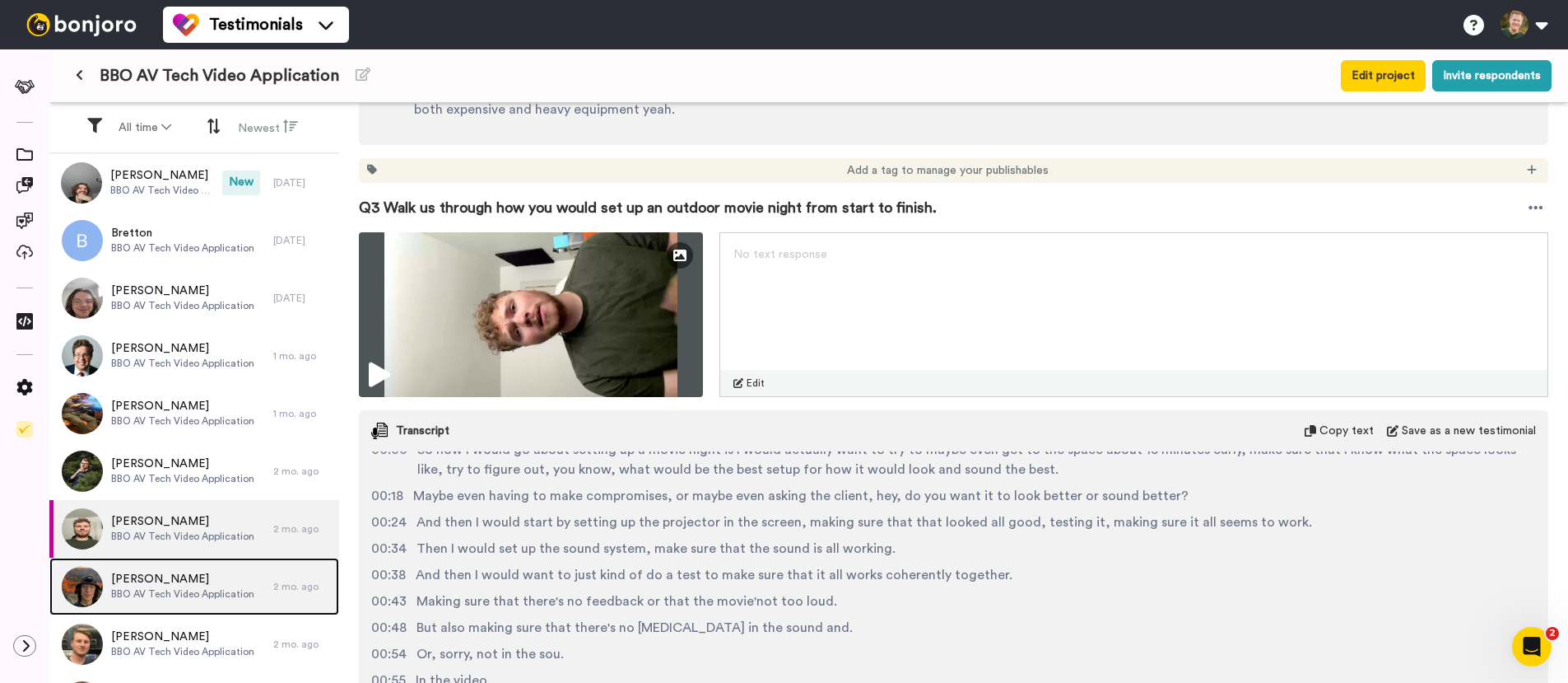
click at [208, 579] on span "Joshua Vargas" at bounding box center [182, 579] width 143 height 17
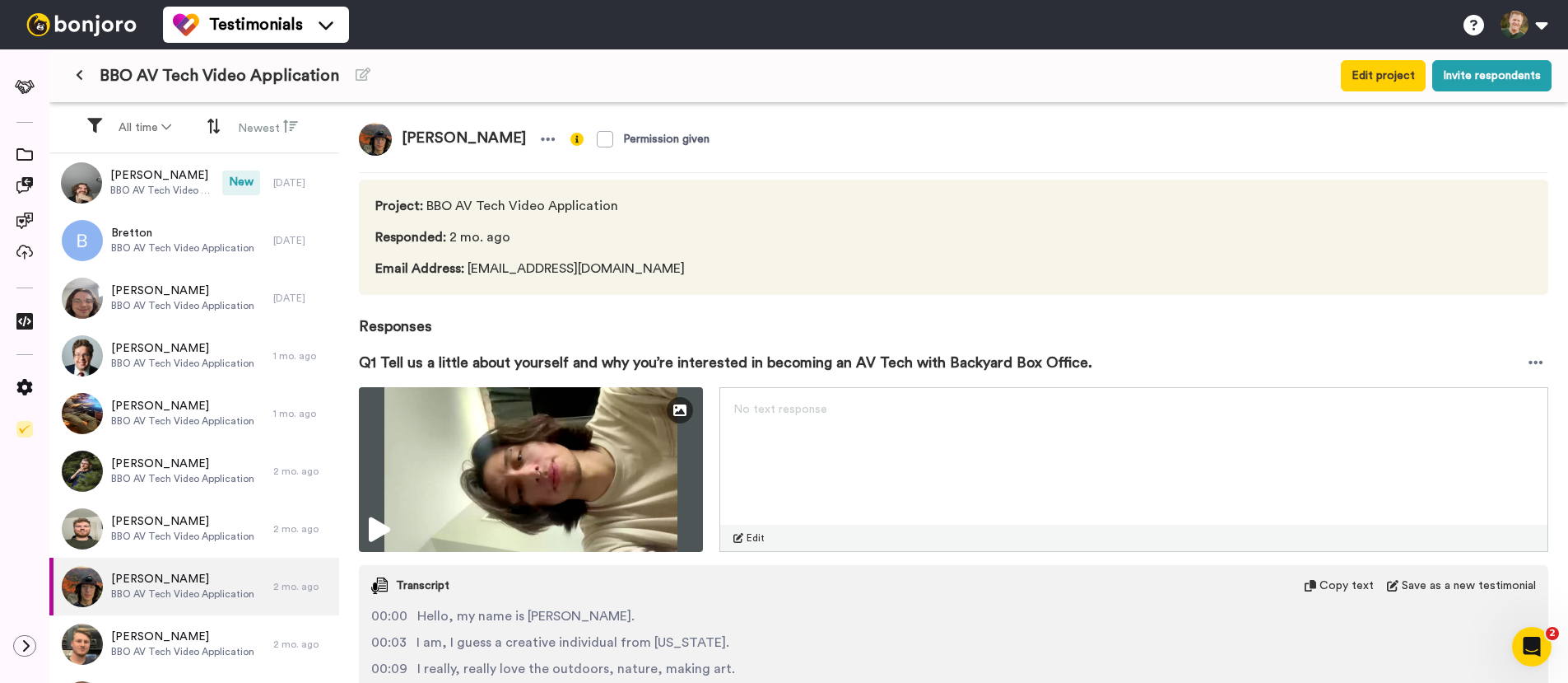
click at [824, 134] on div "Joshua Vargas Permission given" at bounding box center [953, 139] width 1190 height 33
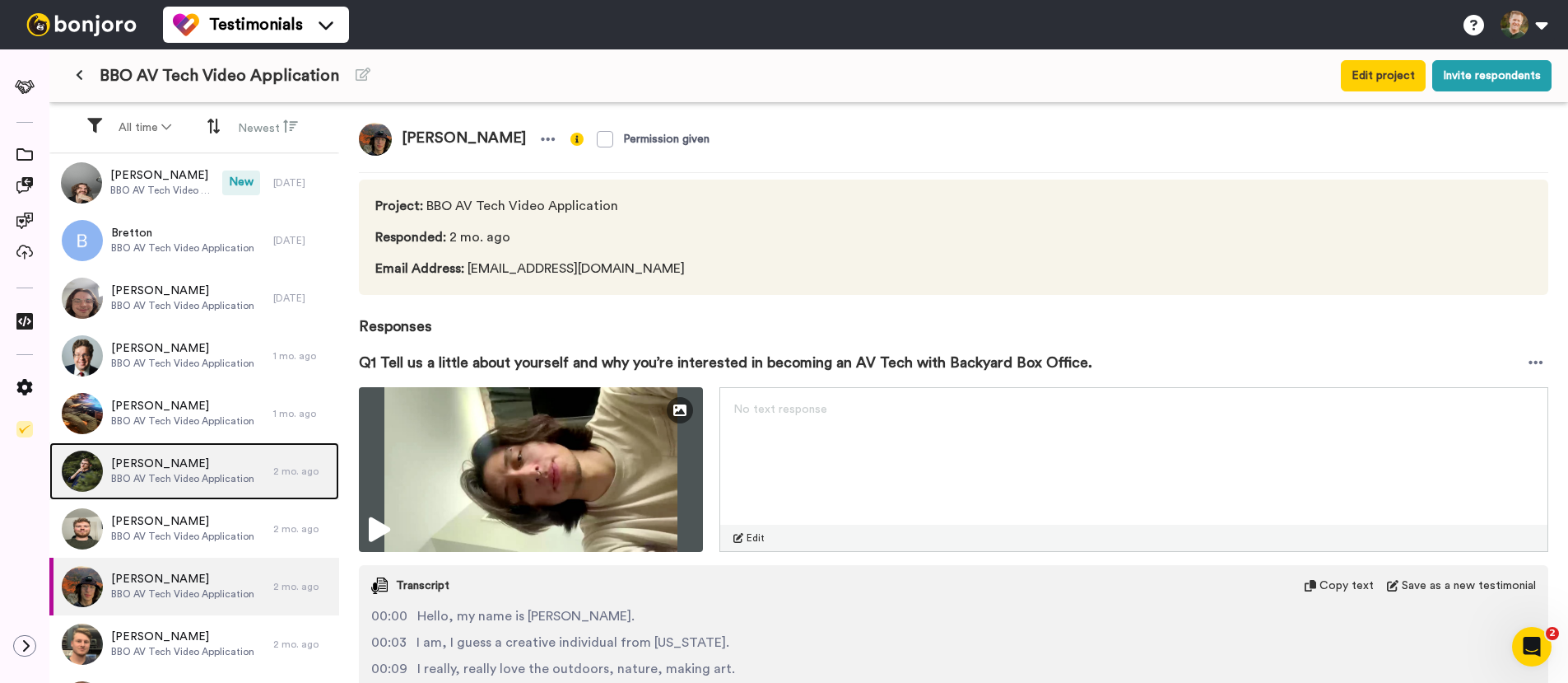
click at [143, 460] on span "Elisha Wendel" at bounding box center [182, 464] width 143 height 17
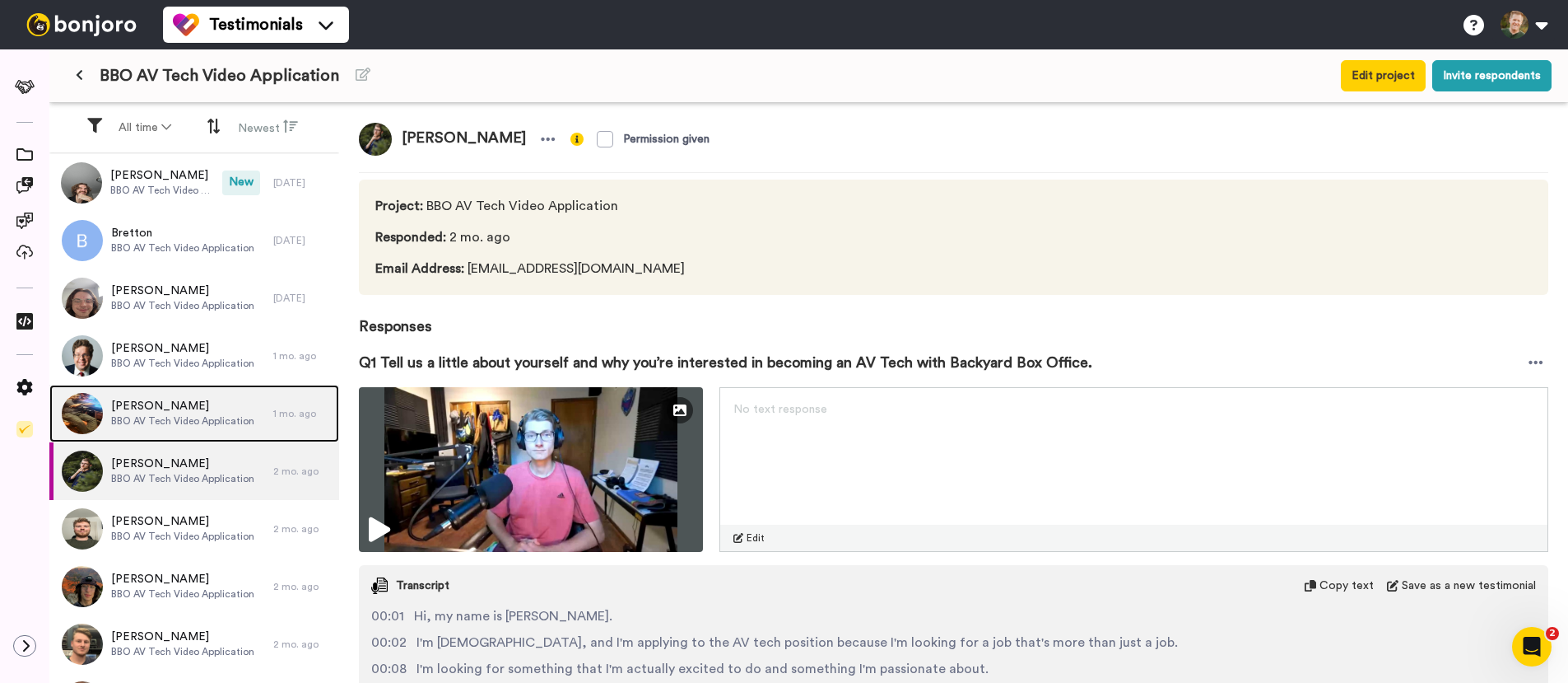
click at [169, 402] on span "Godfred Frimpong" at bounding box center [182, 406] width 143 height 17
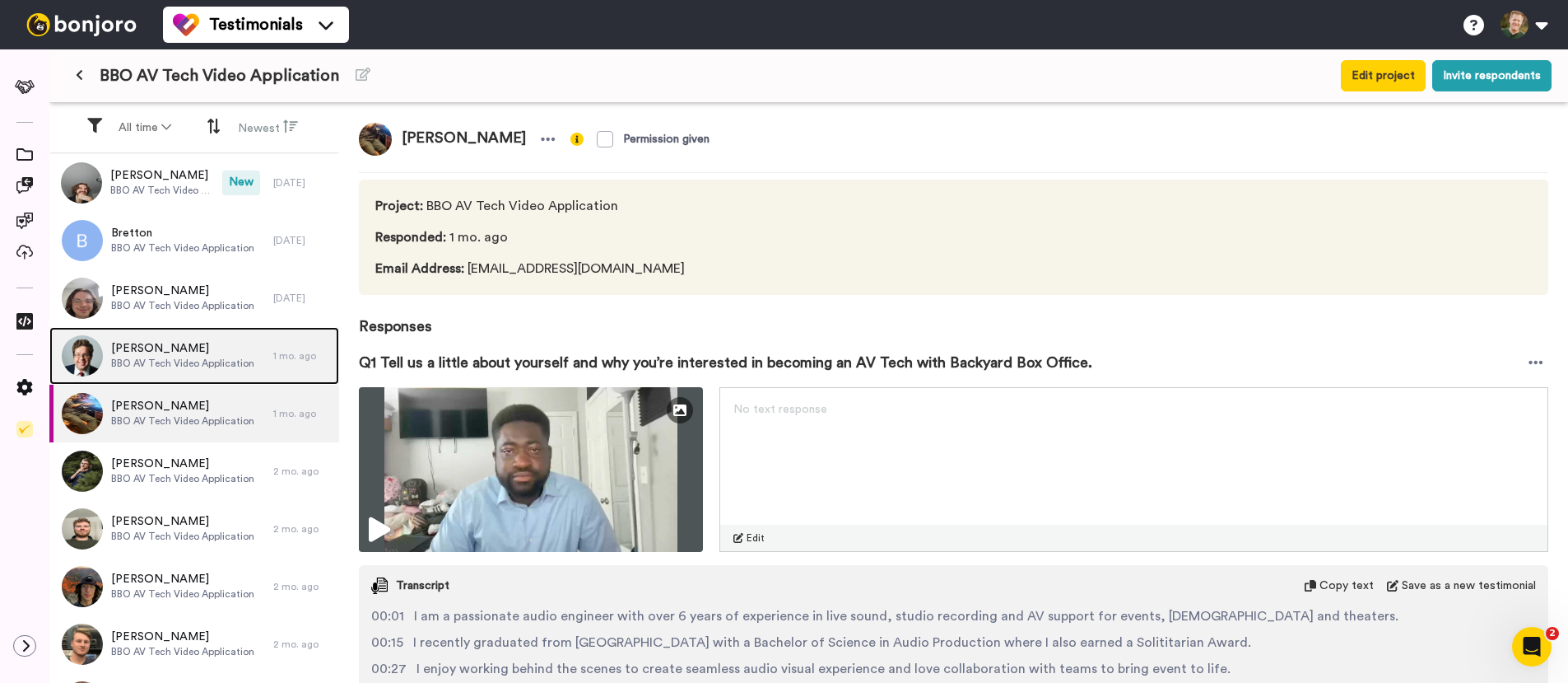
click at [179, 362] on span "BBO AV Tech Video Application" at bounding box center [182, 363] width 143 height 13
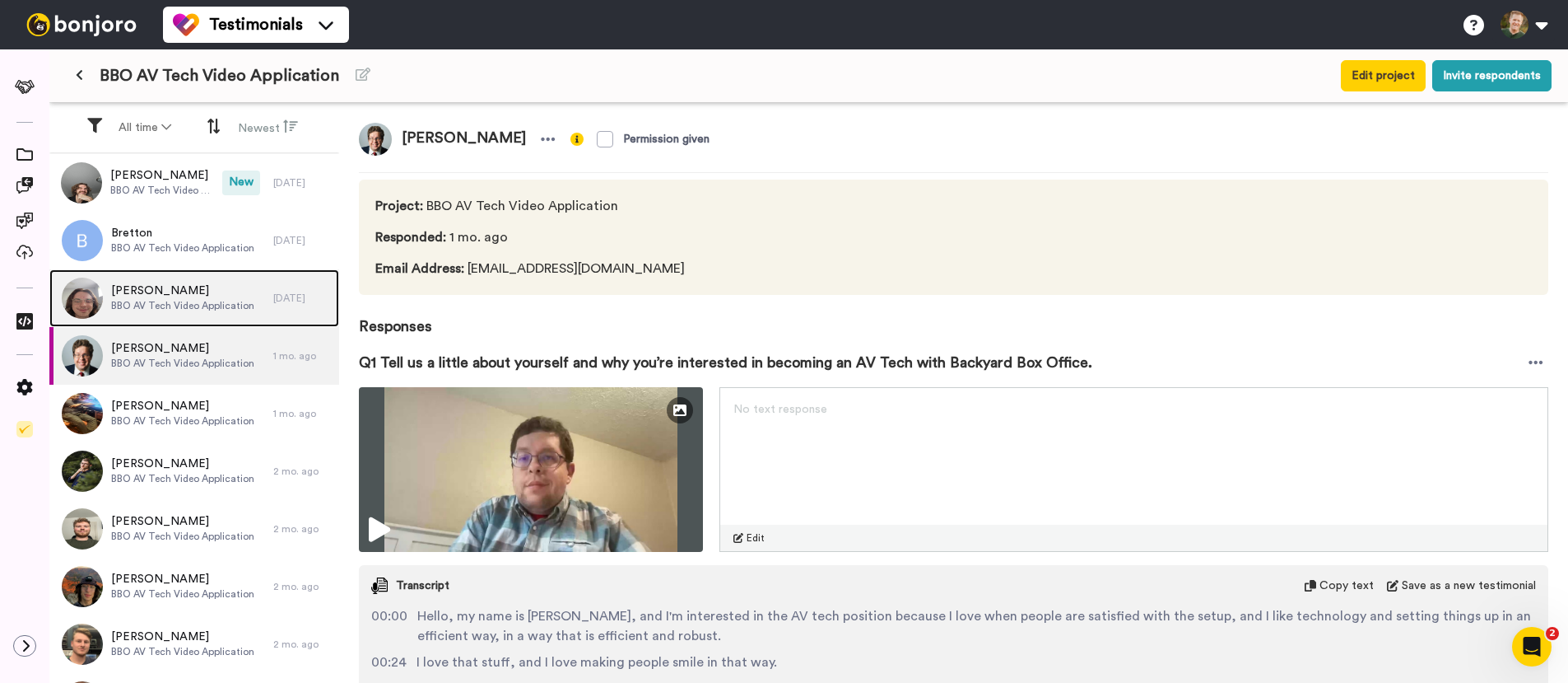
click at [178, 285] on span "William Tittle" at bounding box center [182, 291] width 143 height 17
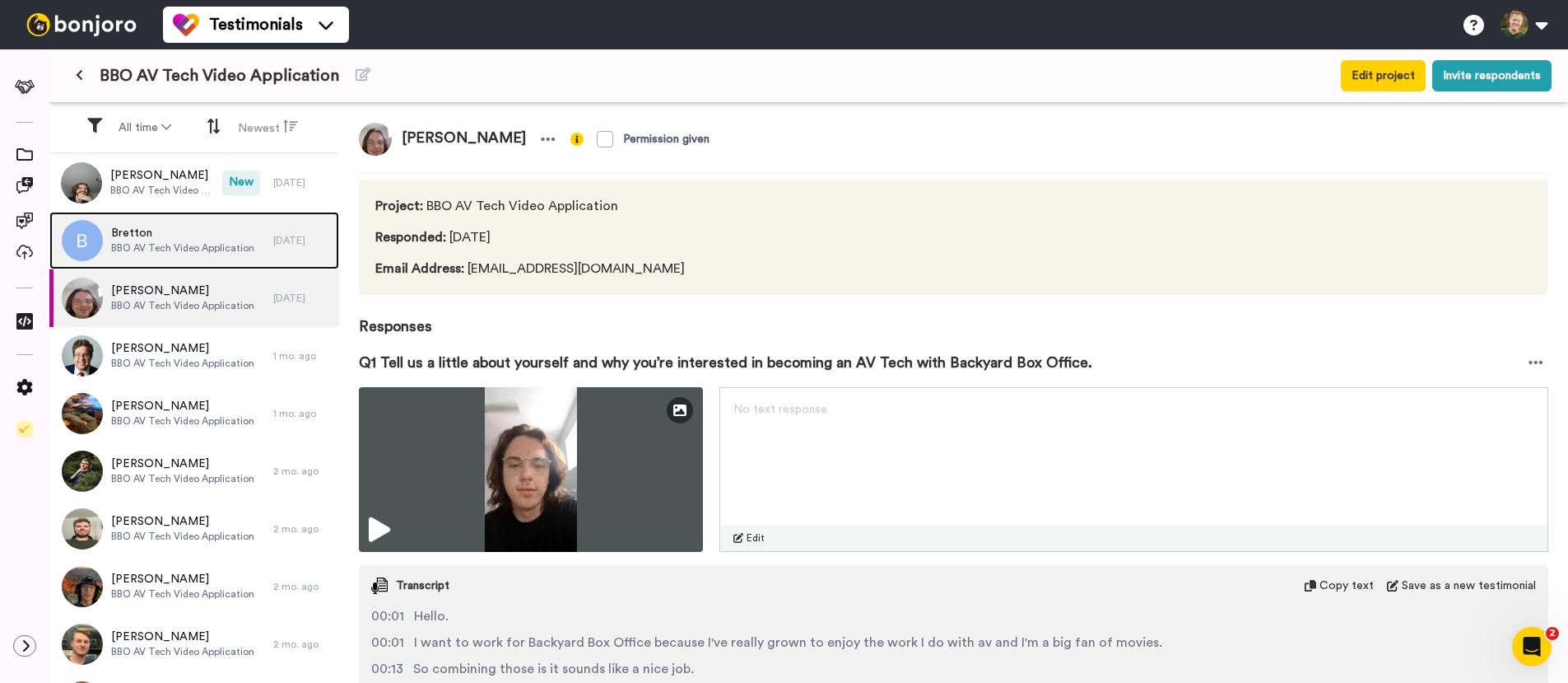
click at [192, 228] on span "Bretton" at bounding box center [182, 233] width 143 height 17
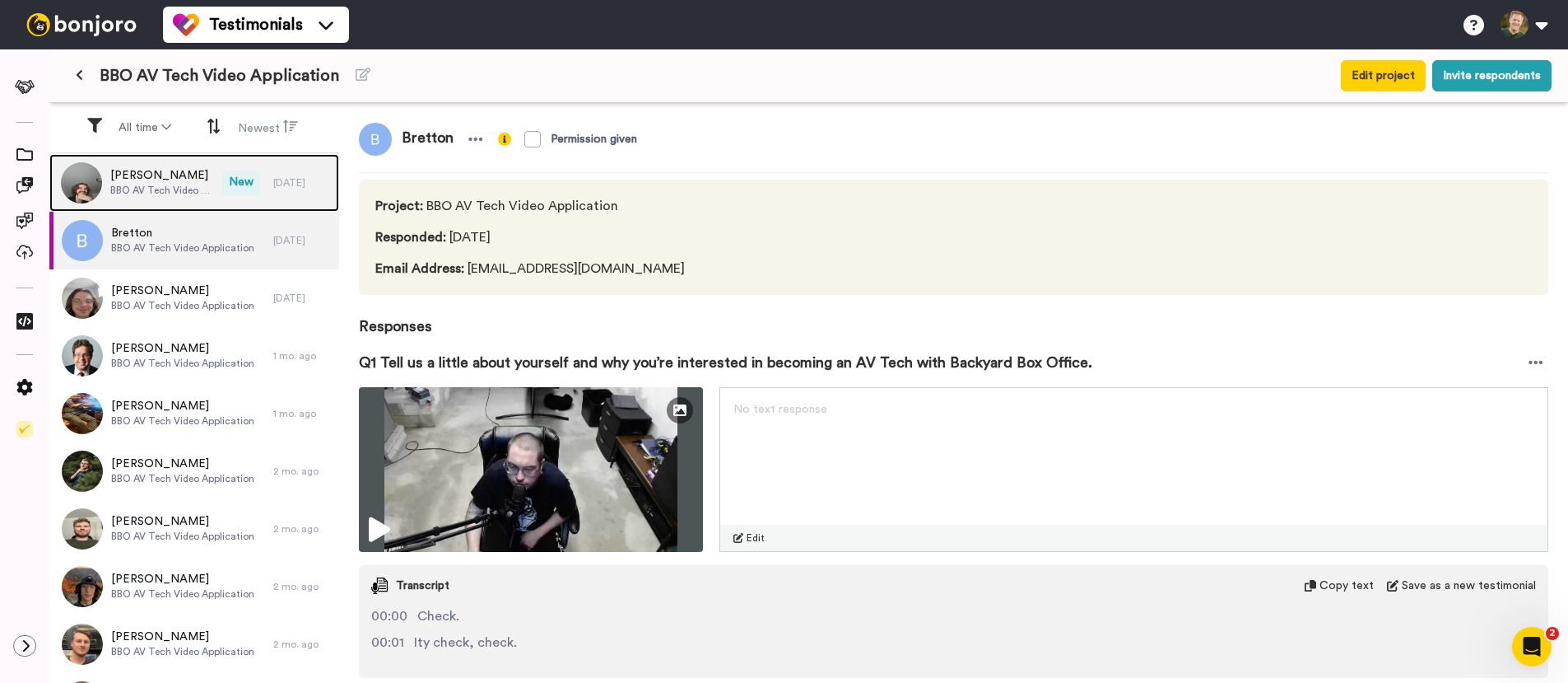
click at [182, 191] on span "BBO AV Tech Video Application" at bounding box center [162, 190] width 104 height 13
